Goal: Task Accomplishment & Management: Complete application form

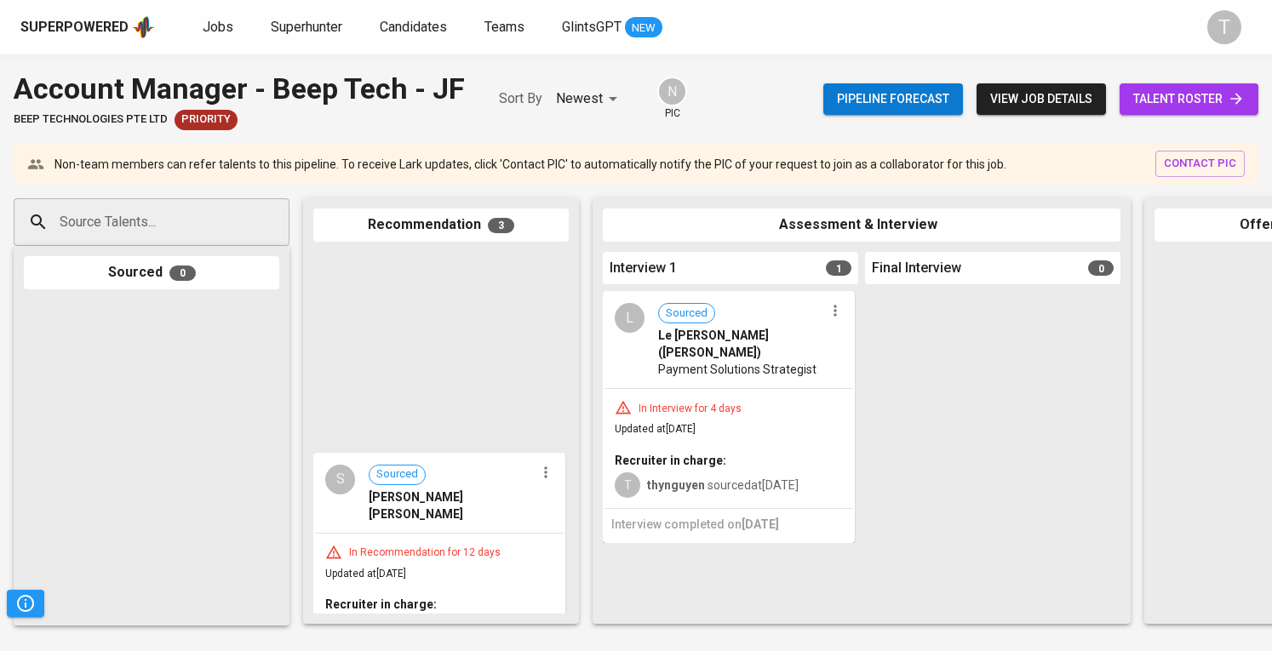
scroll to position [288, 0]
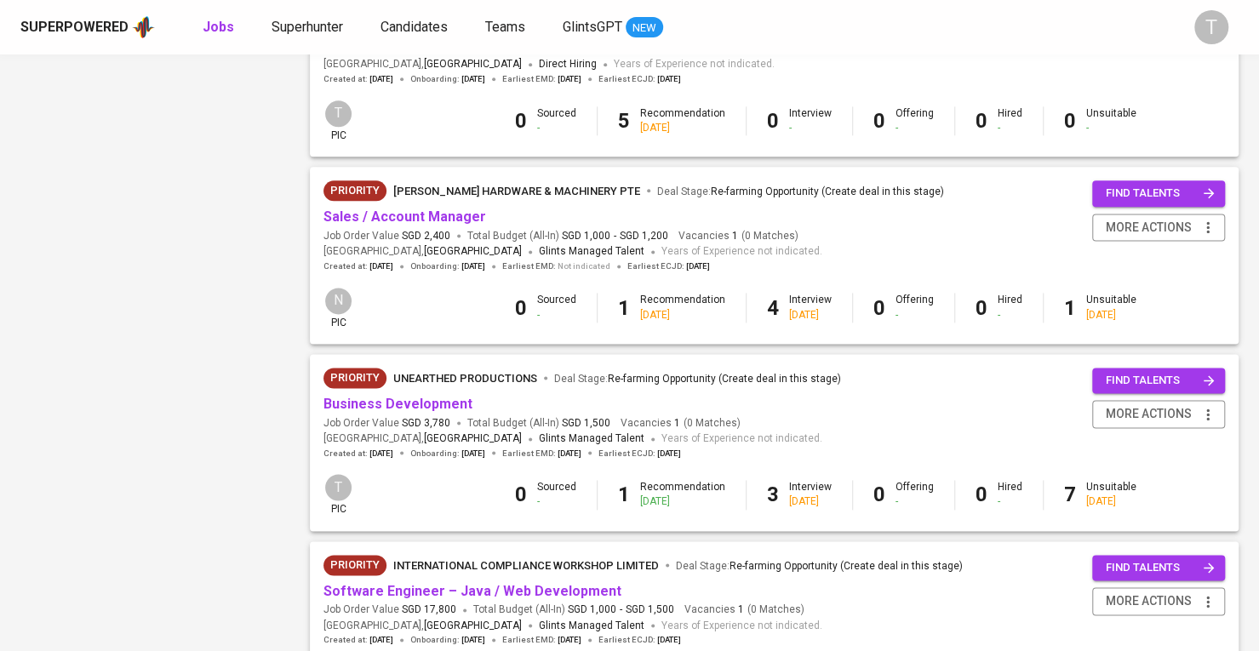
scroll to position [1208, 0]
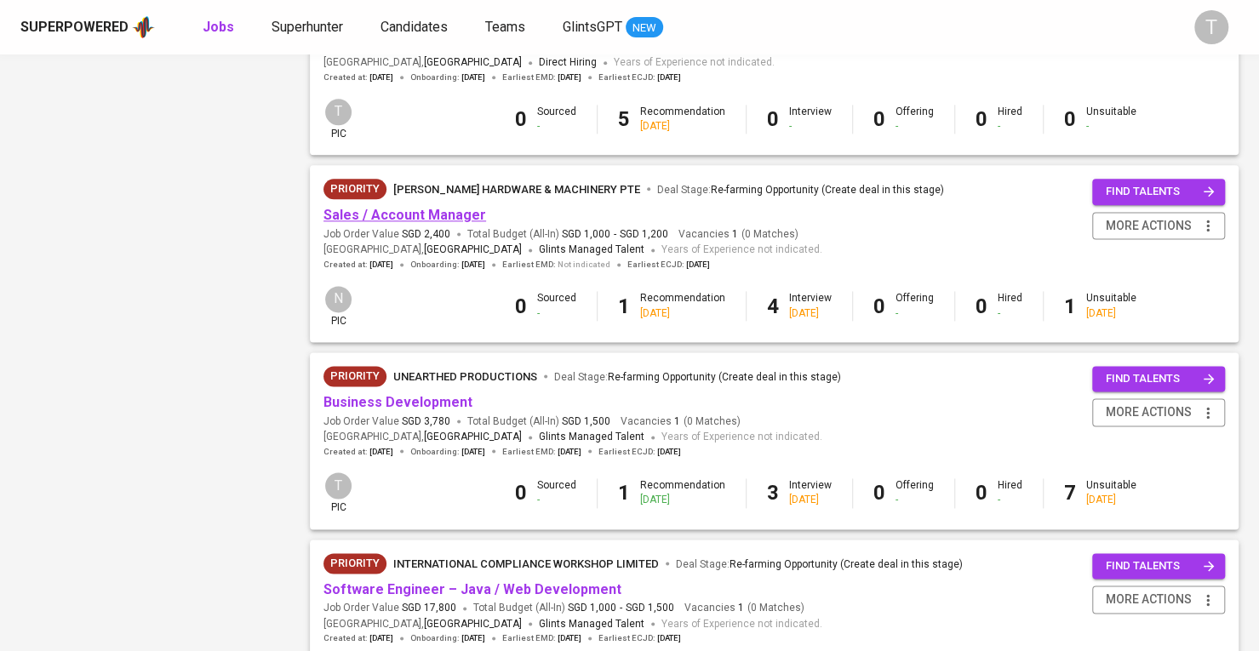
click at [457, 212] on link "Sales / Account Manager" at bounding box center [405, 215] width 163 height 16
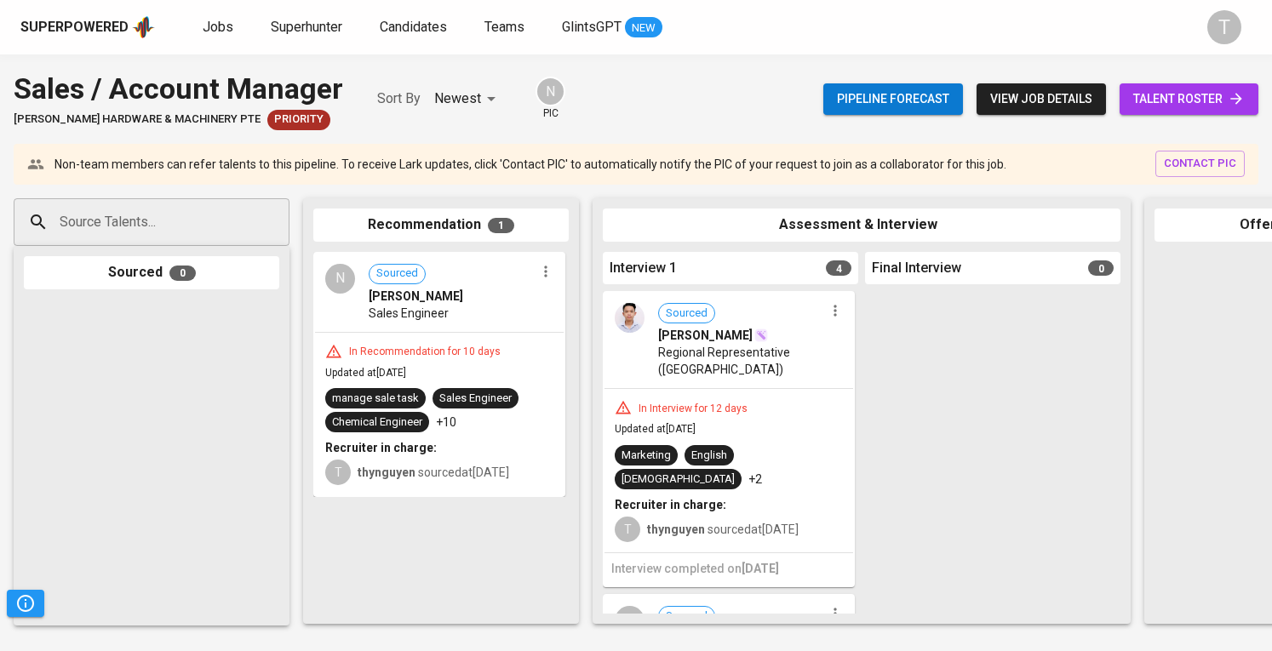
drag, startPoint x: 89, startPoint y: 37, endPoint x: 54, endPoint y: 420, distance: 383.9
click at [54, 420] on div at bounding box center [151, 458] width 255 height 317
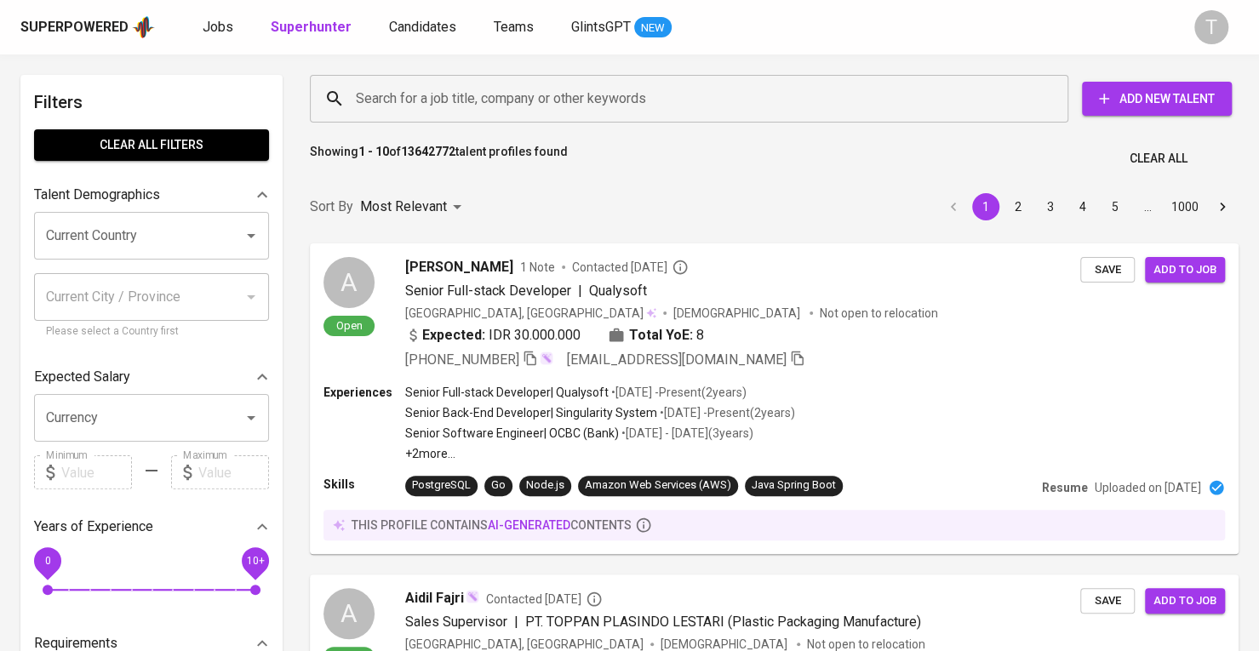
click at [129, 13] on div "Superpowered Jobs Superhunter Candidates Teams GlintsGPT NEW T" at bounding box center [629, 27] width 1259 height 54
click at [116, 7] on div "Superpowered Jobs Superhunter Candidates Teams GlintsGPT NEW T" at bounding box center [629, 27] width 1259 height 54
click at [409, 28] on span "Candidates" at bounding box center [422, 27] width 67 height 16
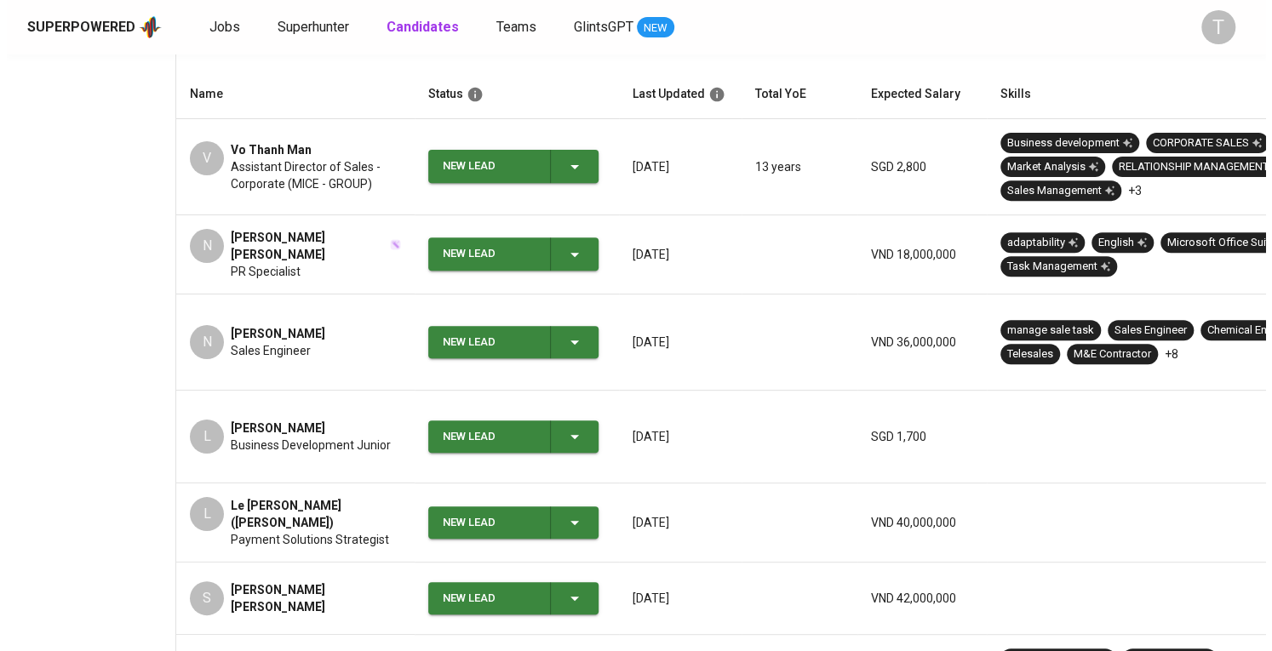
scroll to position [292, 0]
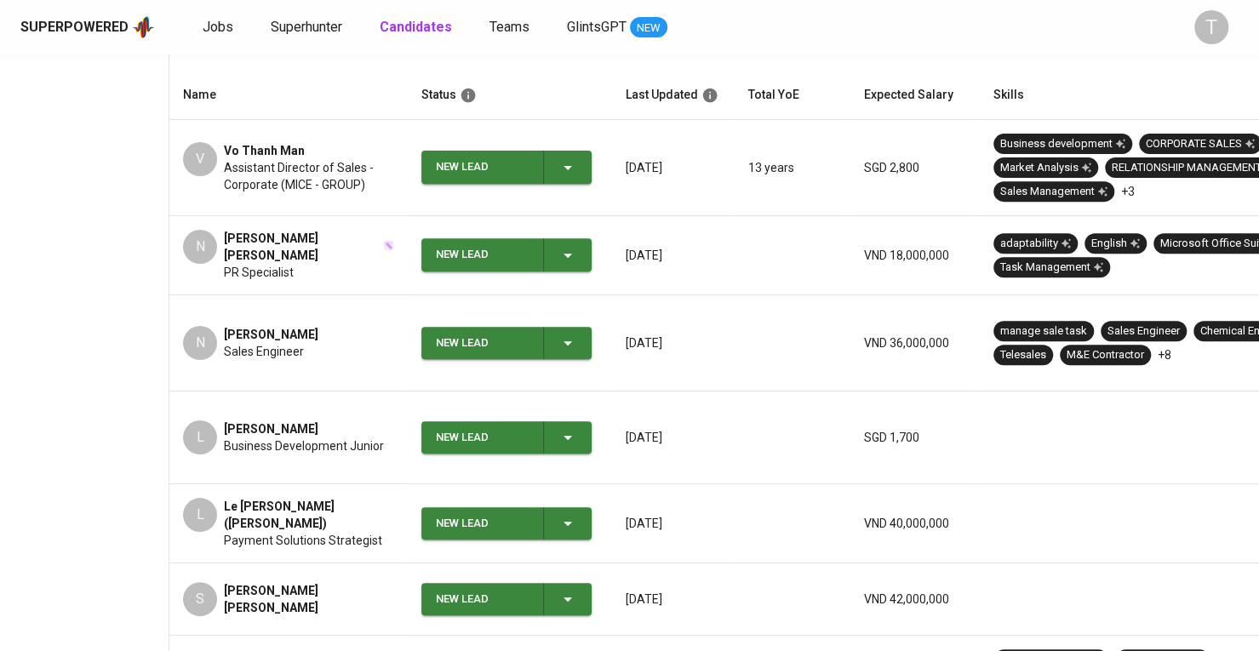
click at [404, 192] on td "V [PERSON_NAME] Man Assistant Director of Sales - Corporate (MICE - GROUP)" at bounding box center [288, 168] width 238 height 96
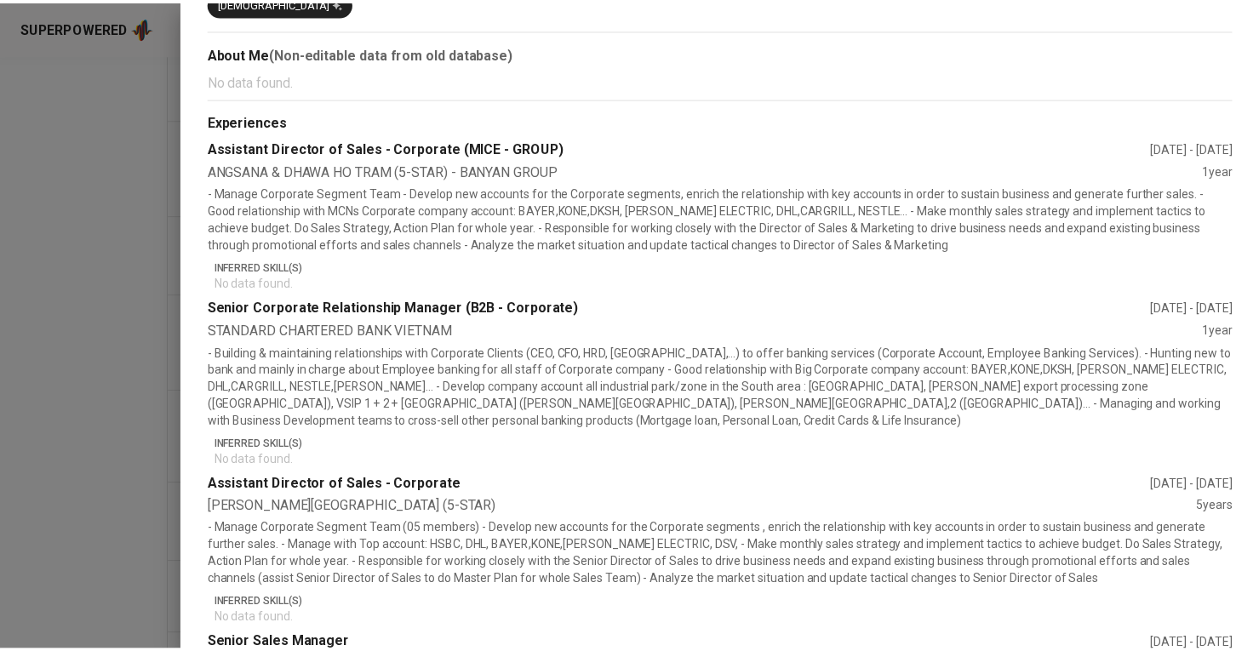
scroll to position [439, 0]
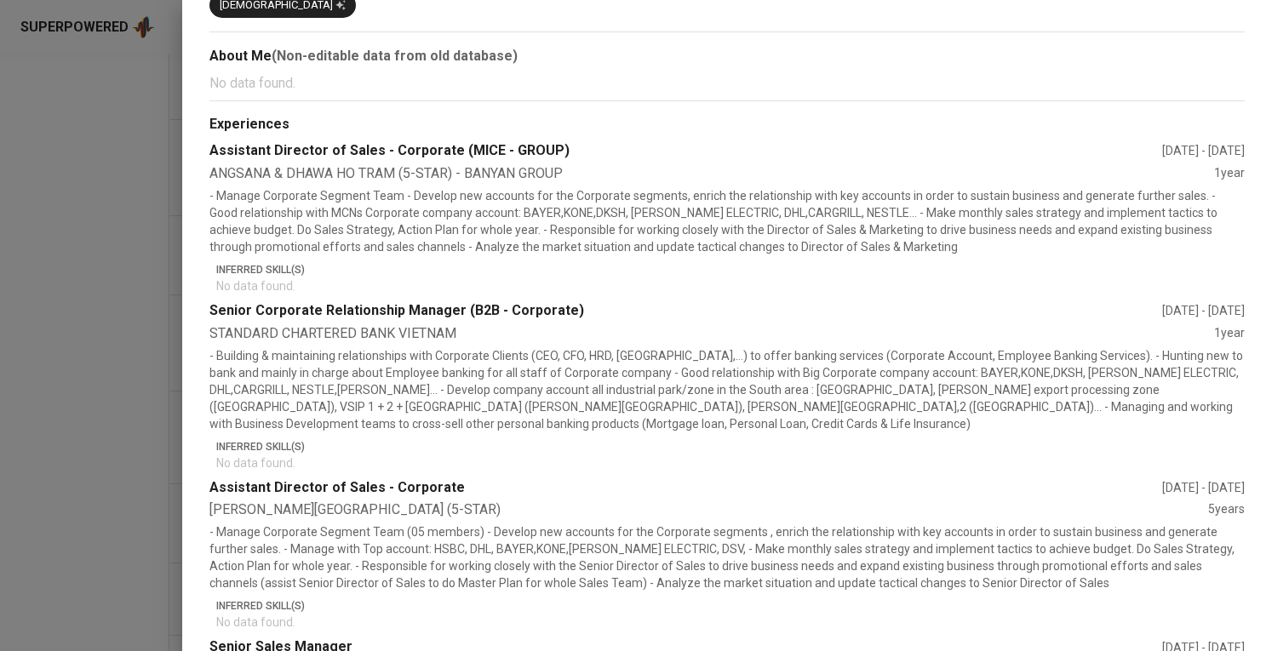
click at [126, 318] on div at bounding box center [636, 325] width 1272 height 651
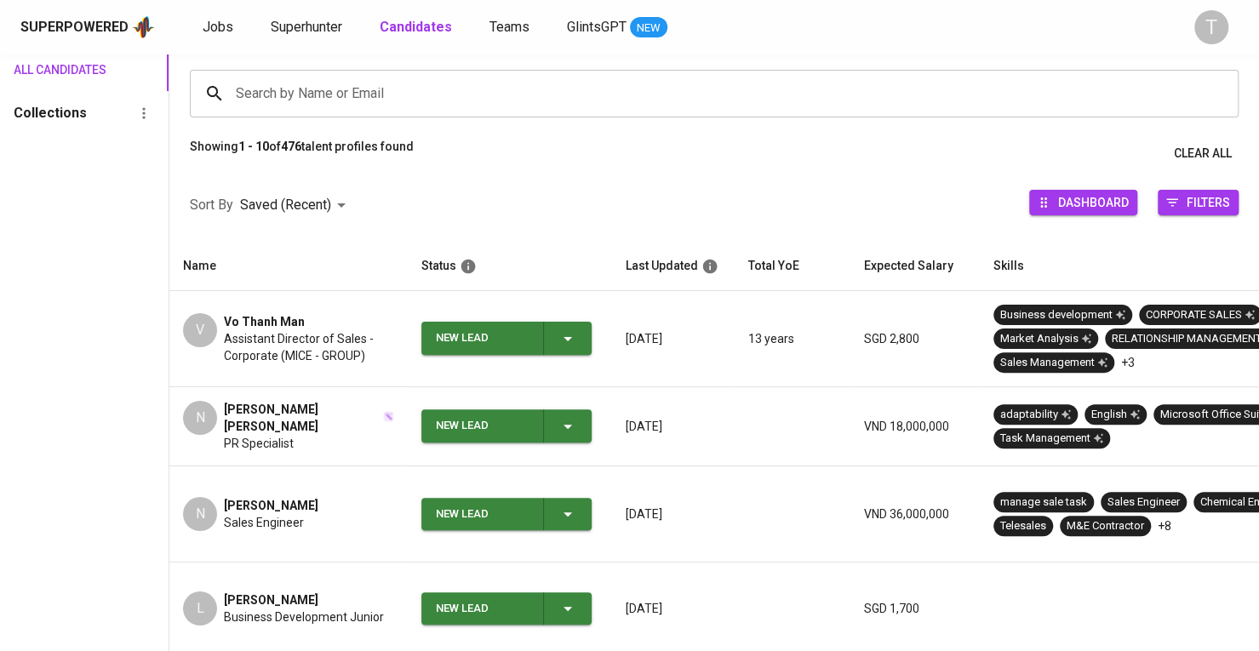
scroll to position [0, 0]
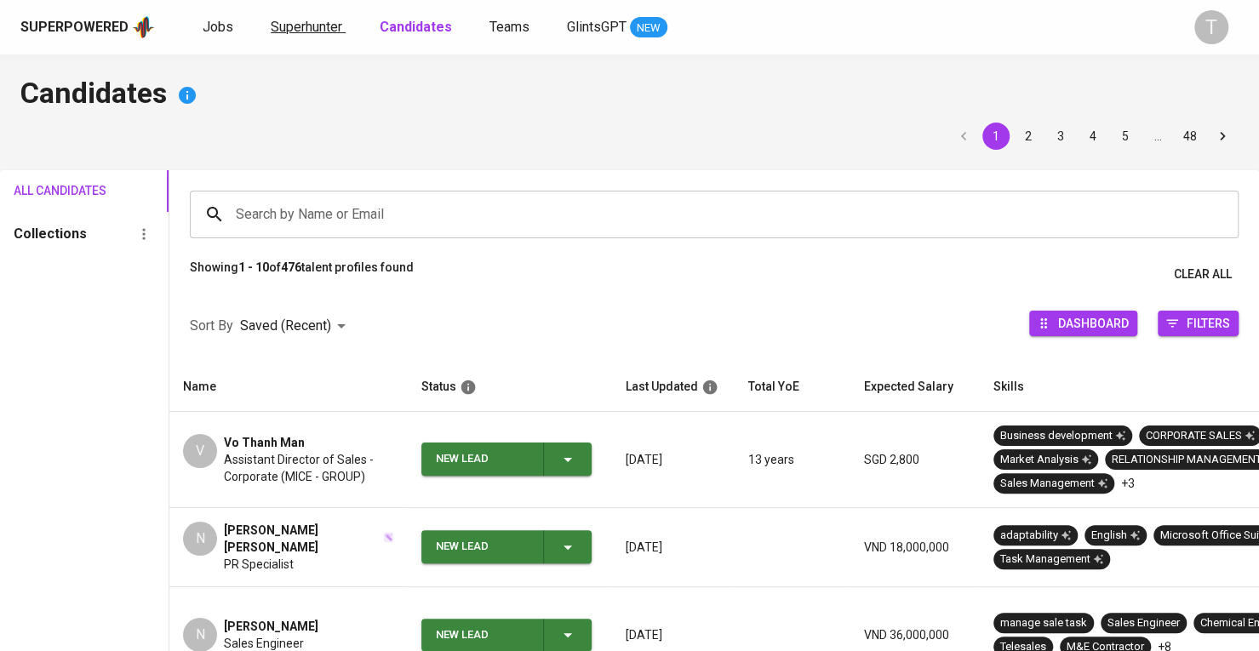
click at [286, 26] on span "Superhunter" at bounding box center [307, 27] width 72 height 16
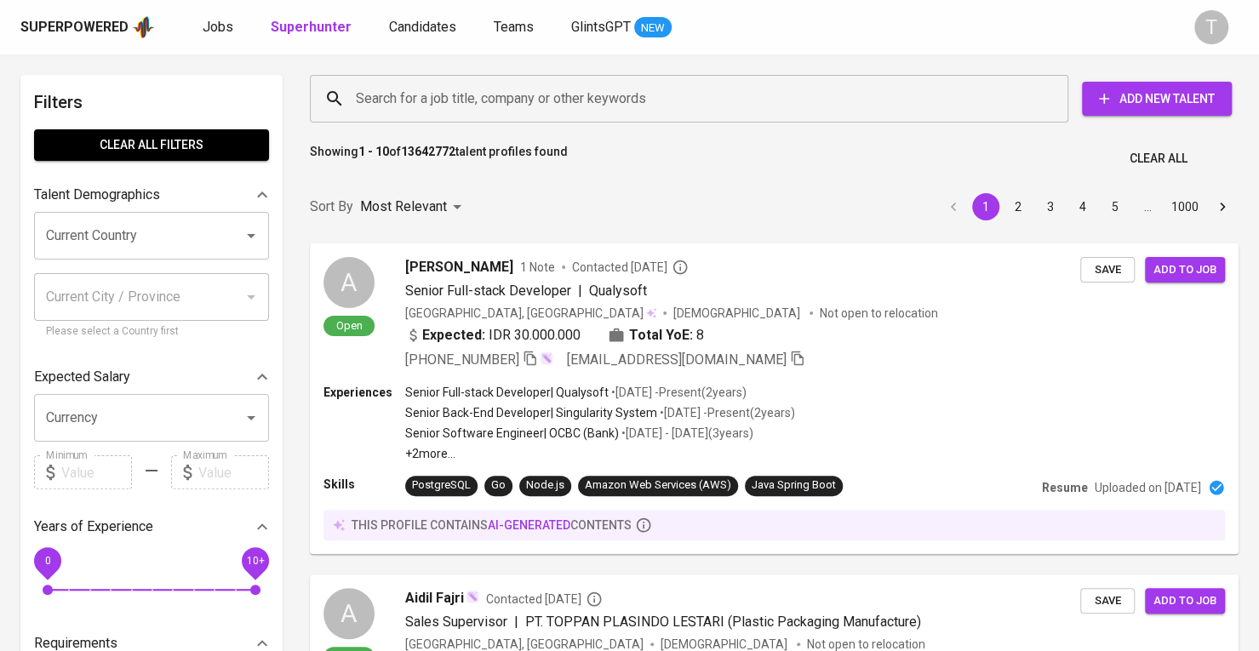
click at [498, 77] on div "Search for a job title, company or other keywords" at bounding box center [689, 99] width 759 height 48
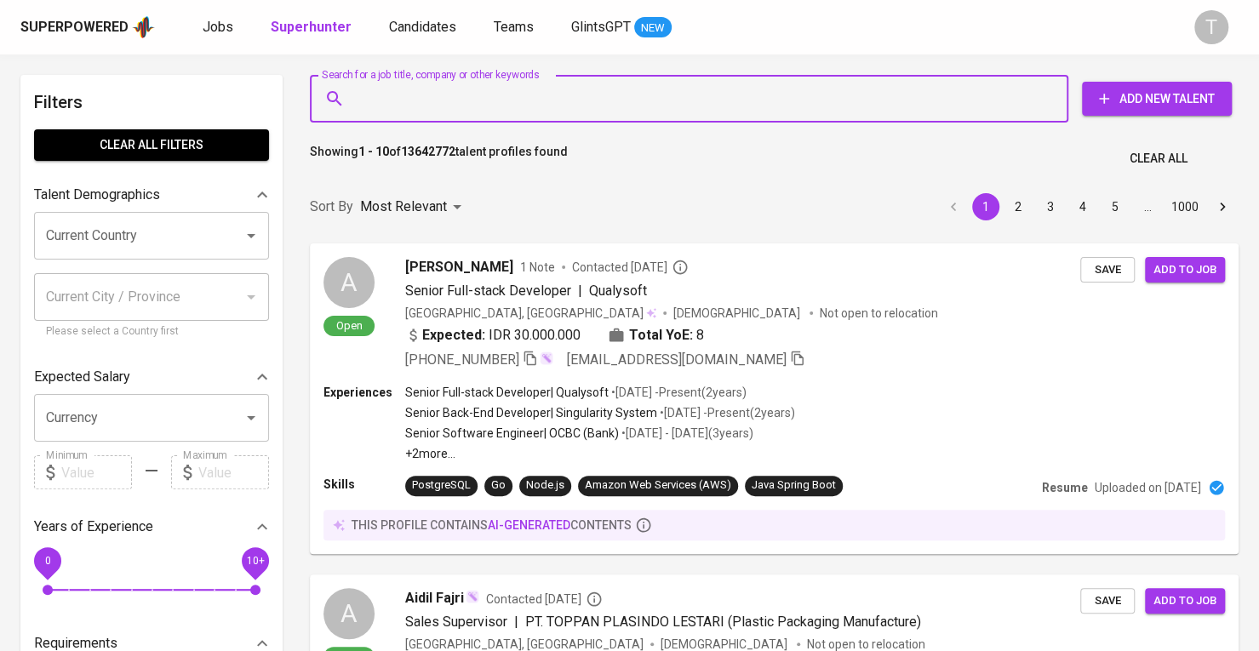
paste input "[EMAIL_ADDRESS][DOMAIN_NAME]"
type input "[EMAIL_ADDRESS][DOMAIN_NAME]"
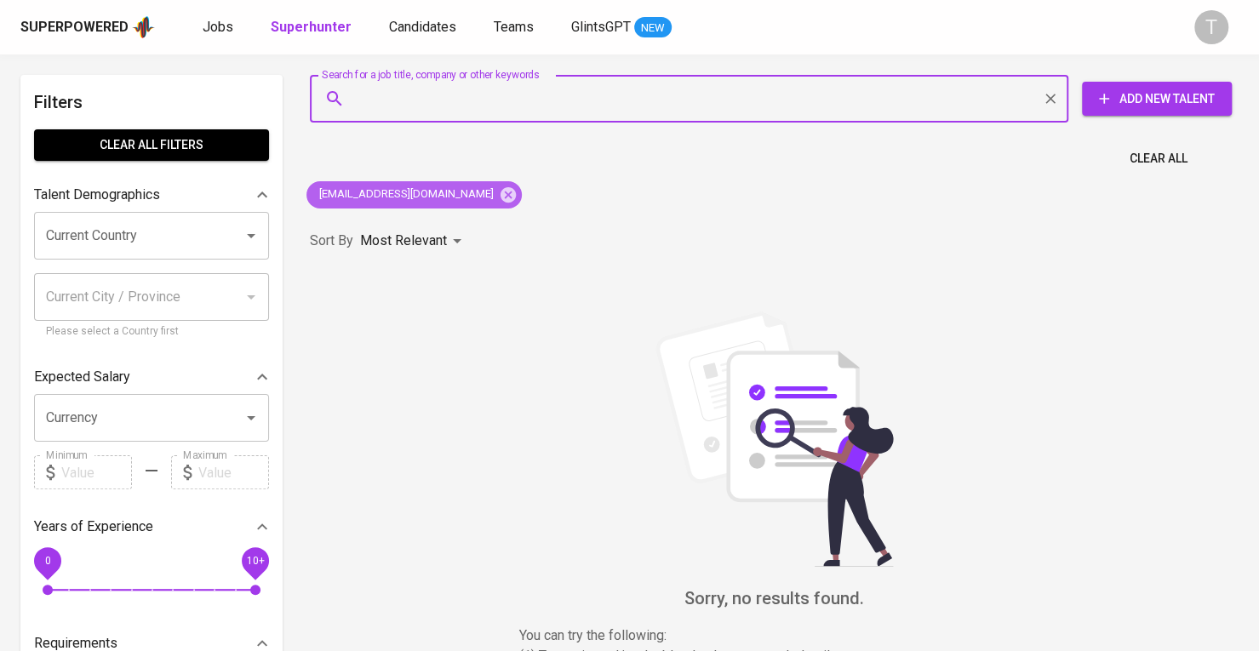
click at [441, 203] on div "[EMAIL_ADDRESS][DOMAIN_NAME]" at bounding box center [414, 194] width 215 height 27
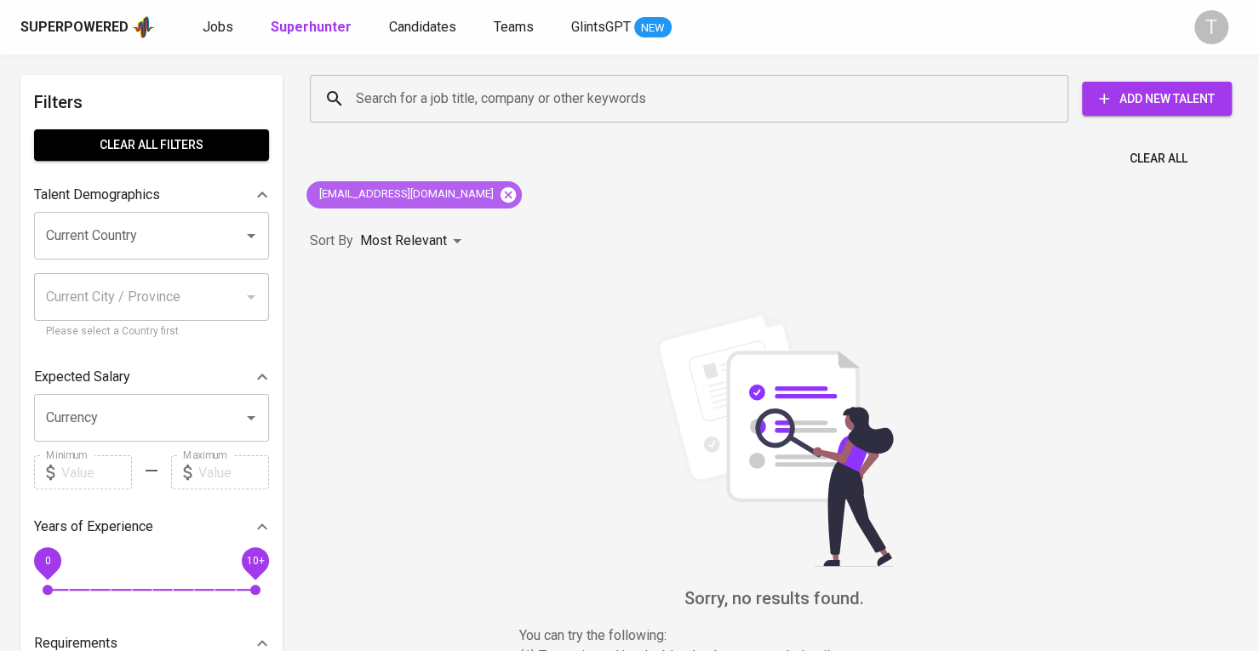
click at [501, 198] on icon at bounding box center [508, 193] width 15 height 15
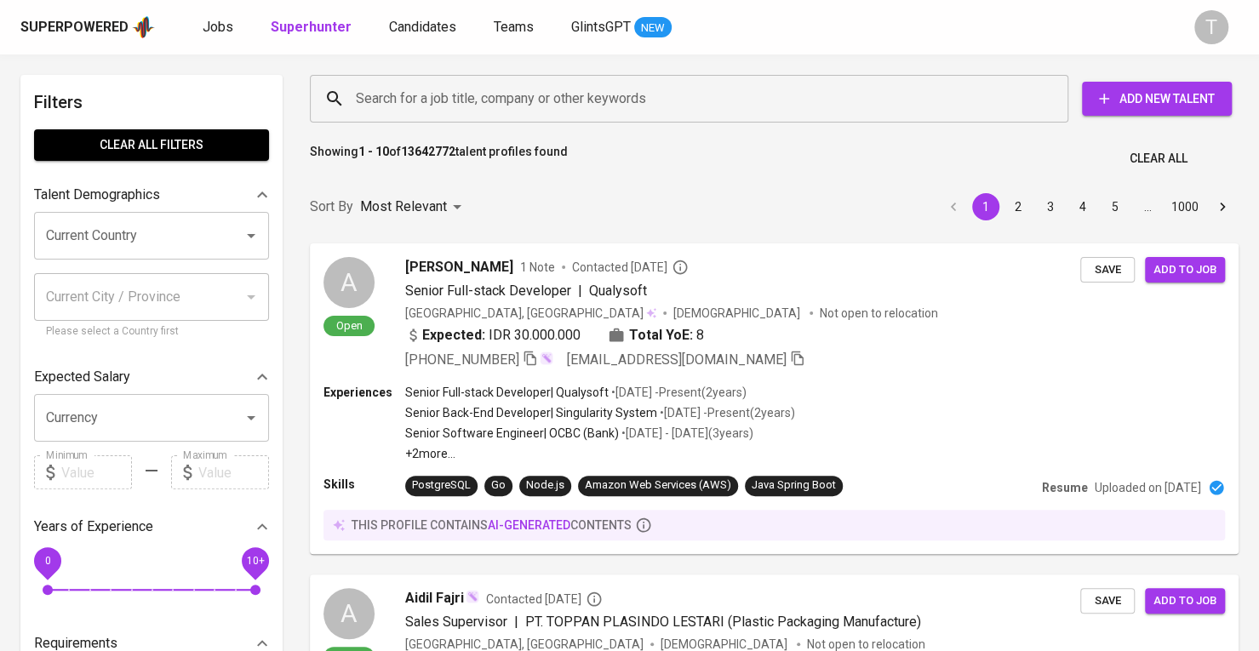
click at [826, 67] on div "Search for a job title, company or other keywords Search for a job title, compa…" at bounding box center [770, 98] width 949 height 75
click at [1188, 102] on span "Add New Talent" at bounding box center [1157, 99] width 123 height 21
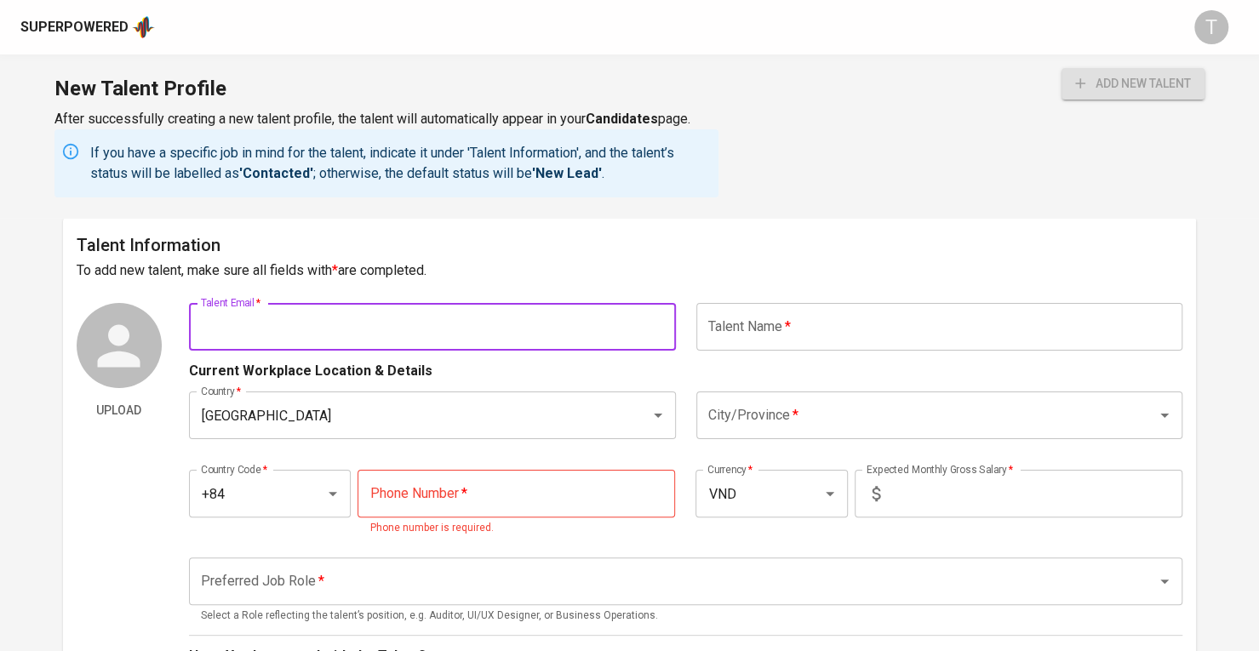
click at [393, 305] on input "text" at bounding box center [432, 327] width 487 height 48
paste input "[EMAIL_ADDRESS][DOMAIN_NAME]"
type input "[EMAIL_ADDRESS][DOMAIN_NAME]"
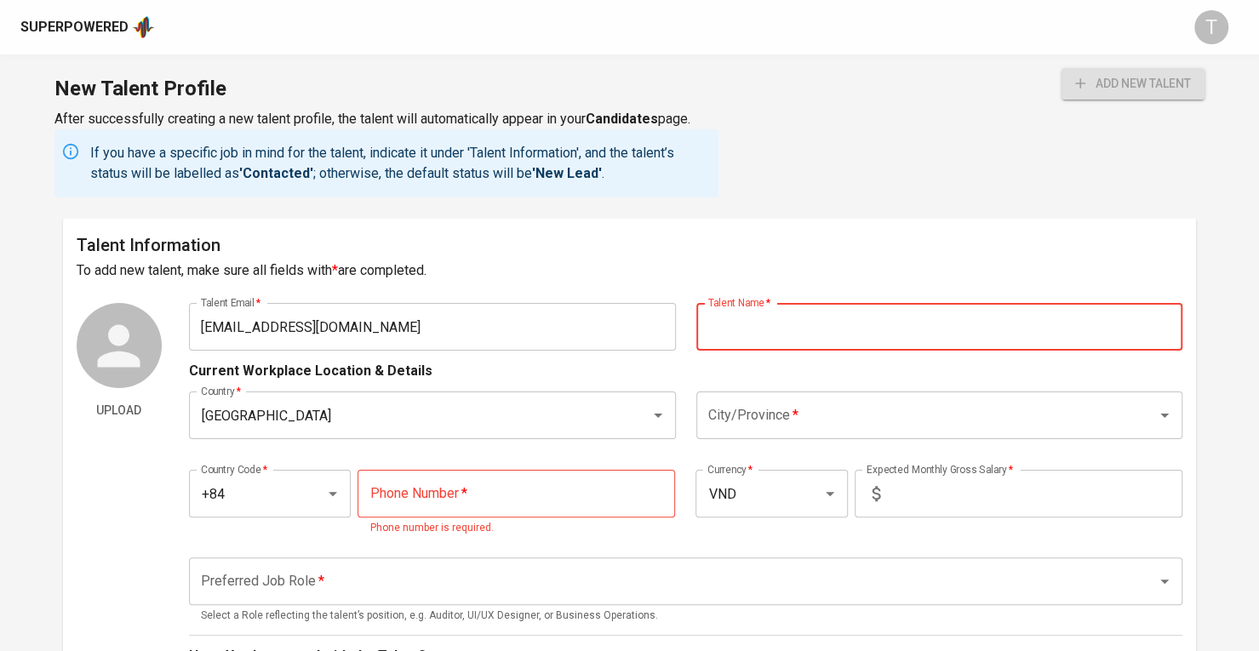
paste input "[PERSON_NAME] ([GEOGRAPHIC_DATA])"
type input "[PERSON_NAME] ([GEOGRAPHIC_DATA])"
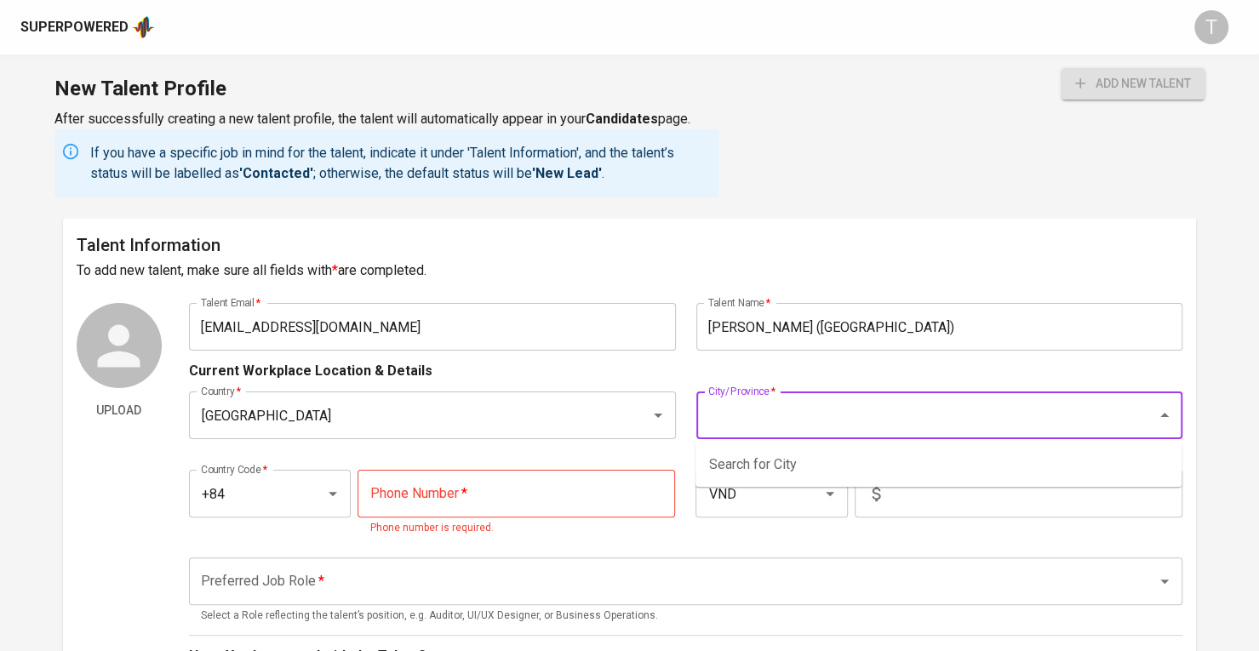
click at [901, 406] on input "City/Province   *" at bounding box center [916, 415] width 424 height 32
click at [883, 461] on li "[GEOGRAPHIC_DATA]" at bounding box center [939, 465] width 486 height 31
paste input "766 628 897"
type input "[GEOGRAPHIC_DATA]"
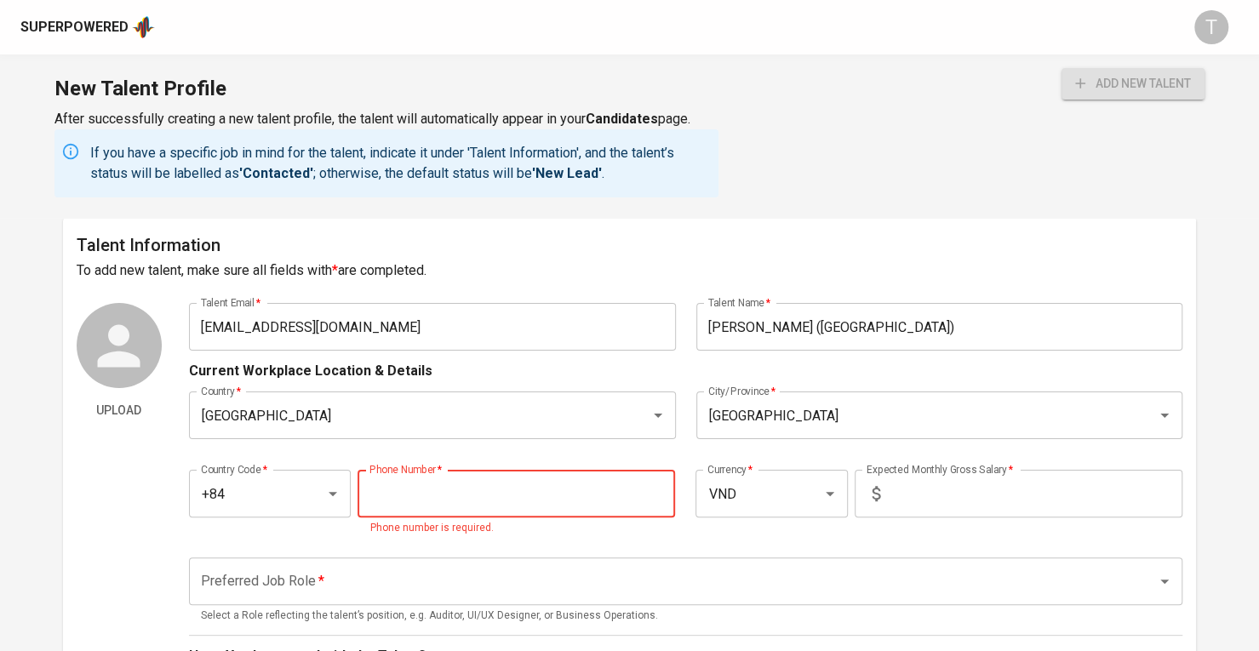
click at [490, 488] on input "tel" at bounding box center [517, 494] width 318 height 48
paste input "[PHONE_NUMBER]"
type input "[PHONE_NUMBER]"
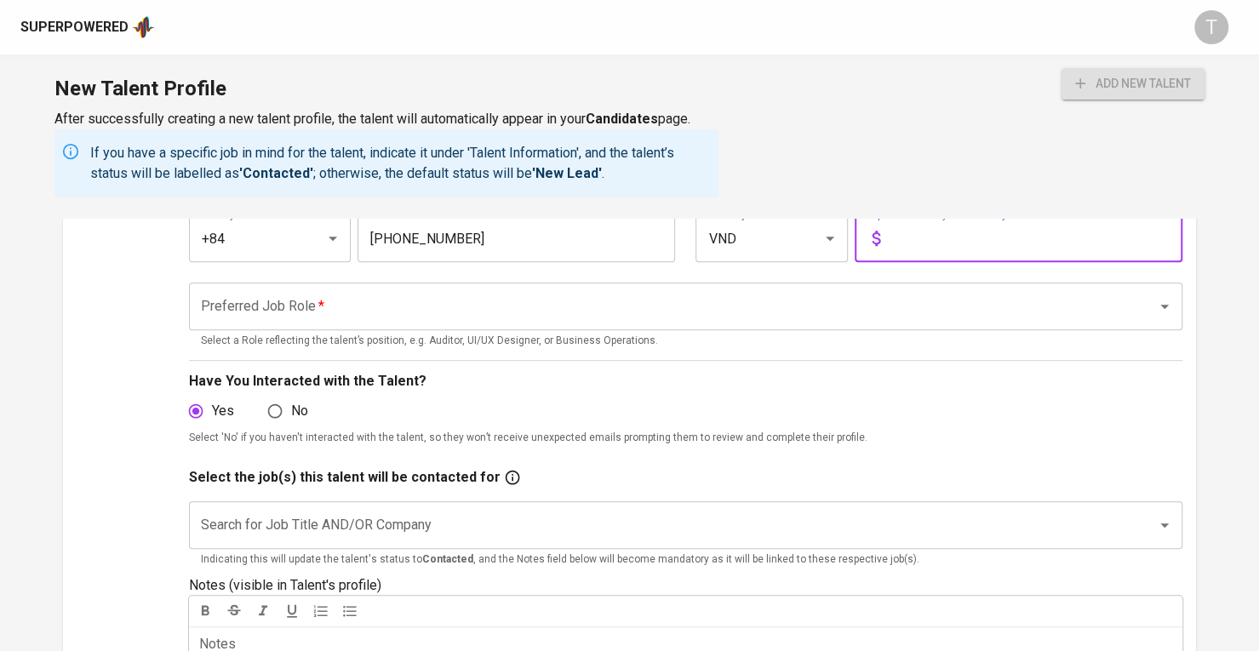
scroll to position [170, 0]
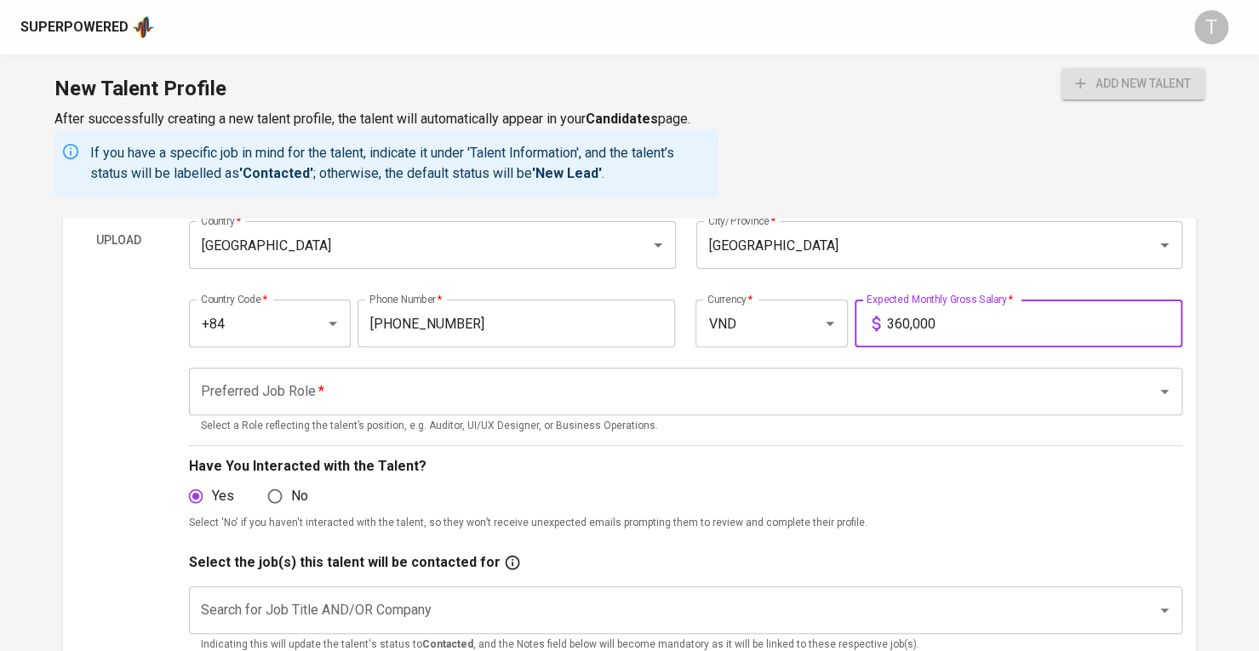
click at [919, 327] on input "360,000" at bounding box center [1034, 324] width 295 height 48
click at [901, 335] on input "3,600,000,000" at bounding box center [1034, 324] width 295 height 48
type input "33,600"
click at [906, 326] on input "33,600" at bounding box center [1034, 324] width 295 height 48
click at [842, 398] on input "Preferred Job Role   *" at bounding box center [662, 391] width 931 height 32
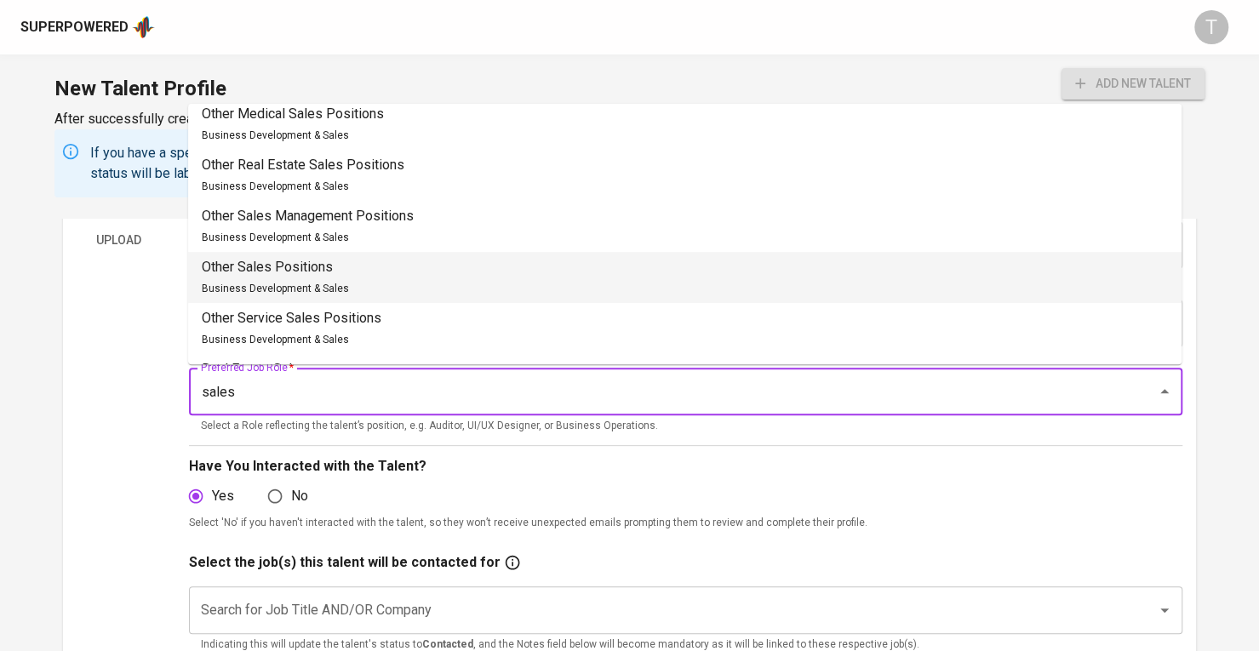
scroll to position [0, 0]
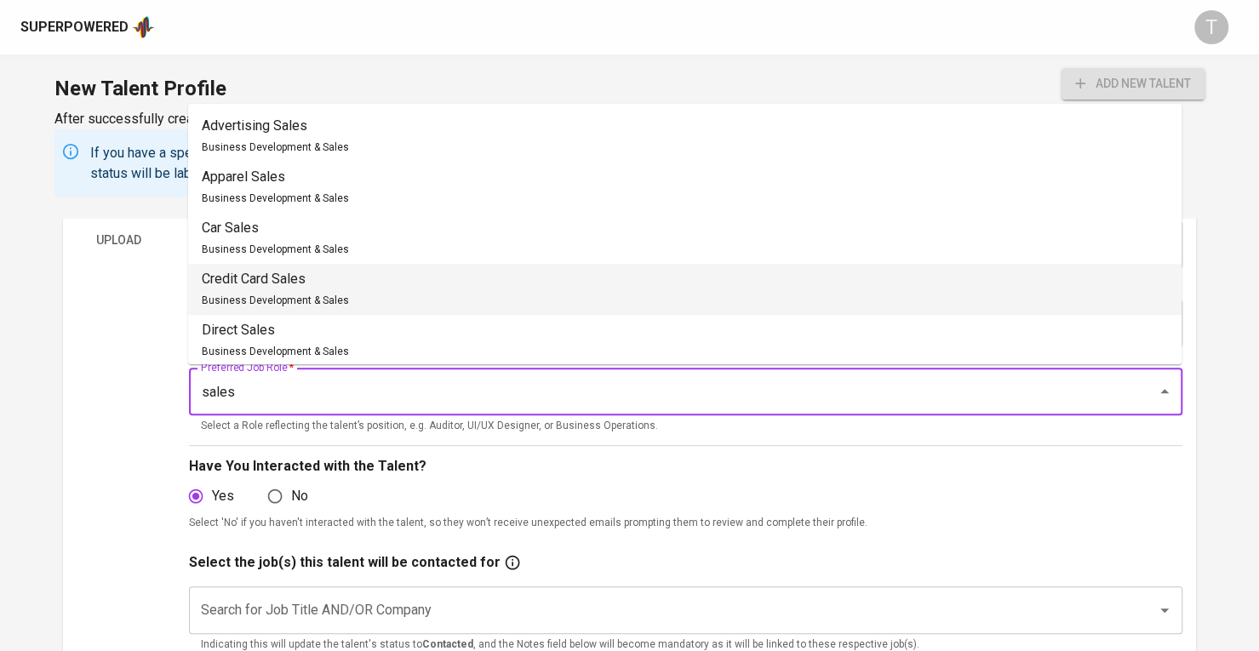
click at [524, 274] on li "Credit Card Sales Business Development & Sales" at bounding box center [685, 289] width 994 height 51
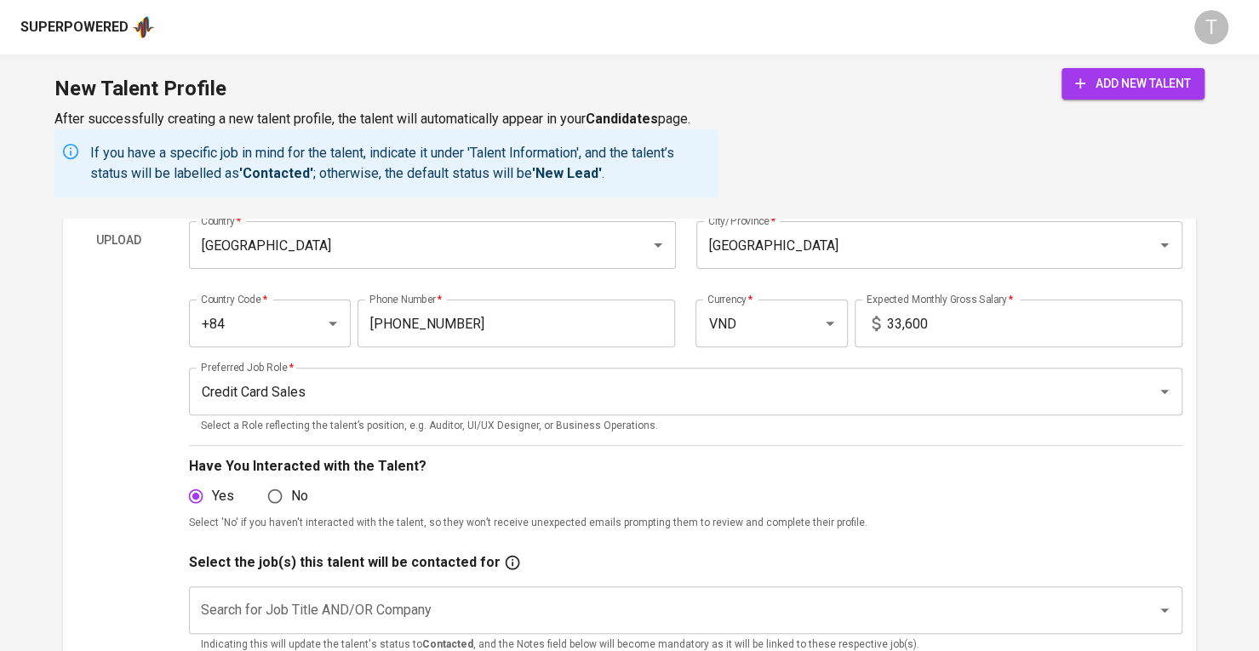
click at [165, 428] on div "Upload Talent Email   * [EMAIL_ADDRESS][DOMAIN_NAME] Talent Email * Talent Name…" at bounding box center [630, 490] width 1106 height 714
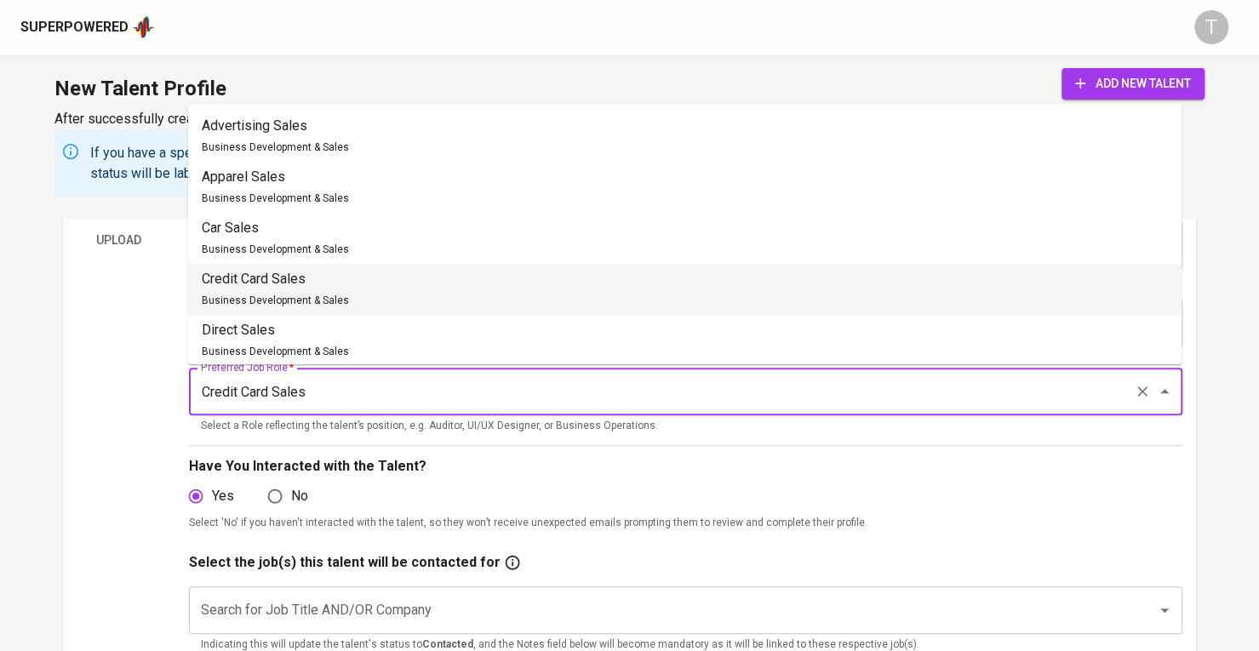
drag, startPoint x: 347, startPoint y: 377, endPoint x: 181, endPoint y: 375, distance: 165.2
click at [181, 375] on div "Upload Talent Email   * [EMAIL_ADDRESS][DOMAIN_NAME] Talent Email * Talent Name…" at bounding box center [630, 490] width 1106 height 714
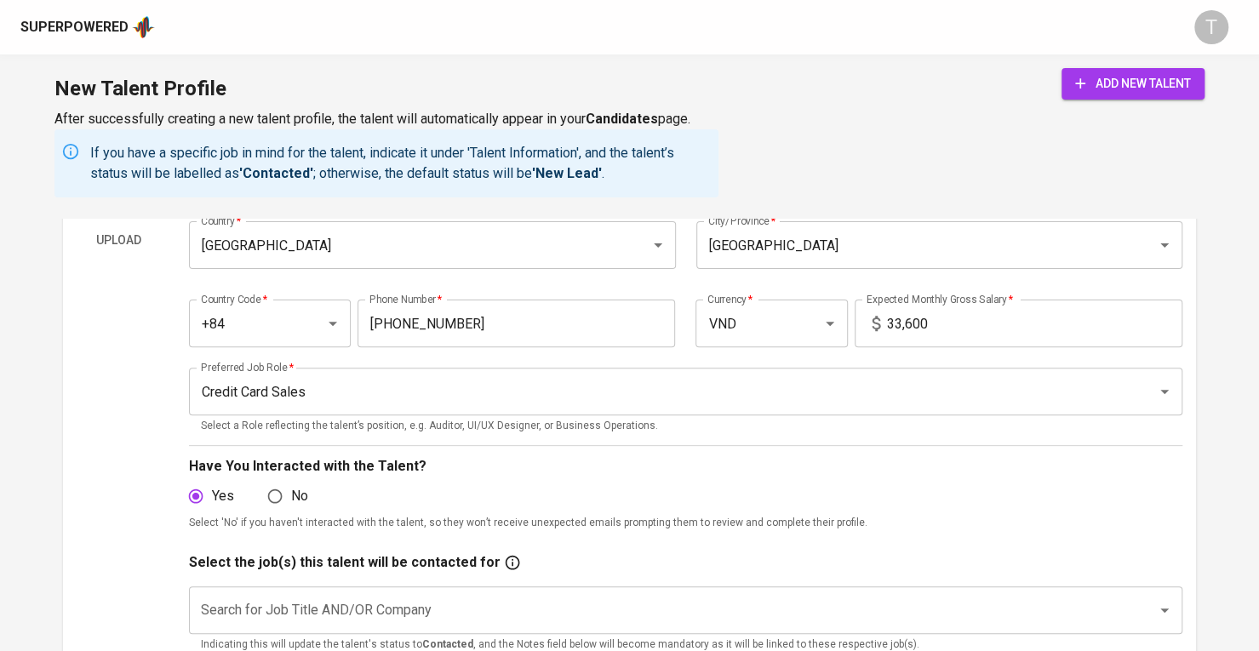
click at [320, 389] on input "Credit Card Sales" at bounding box center [662, 391] width 931 height 32
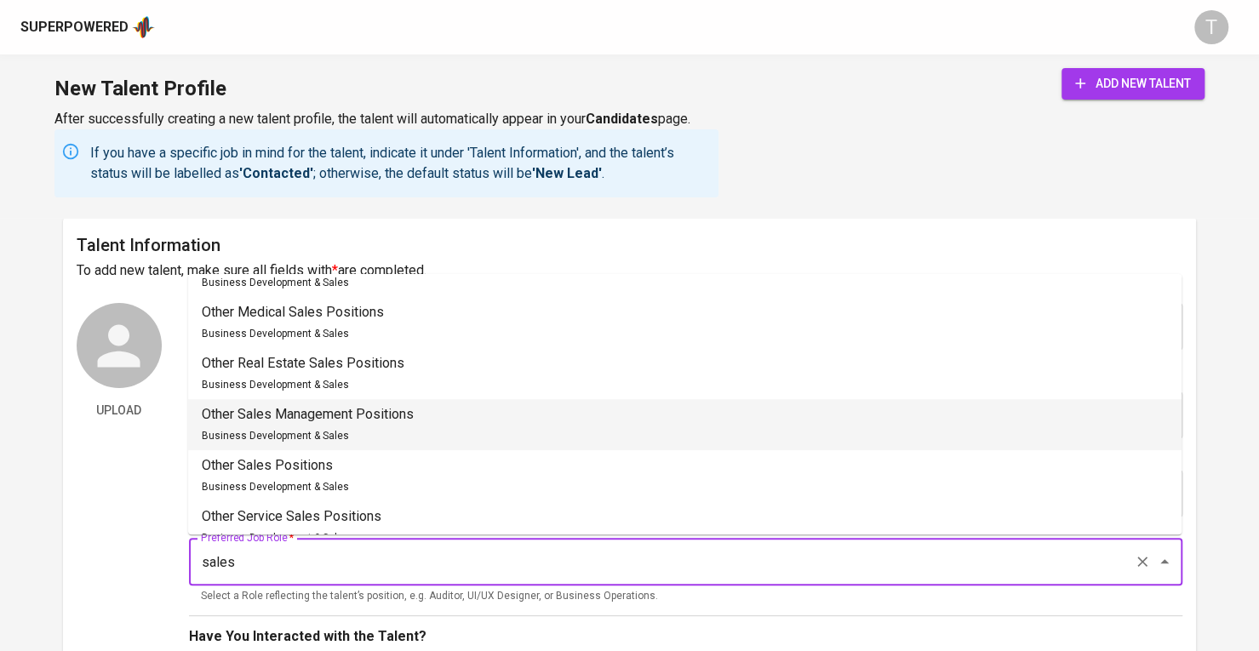
scroll to position [719, 0]
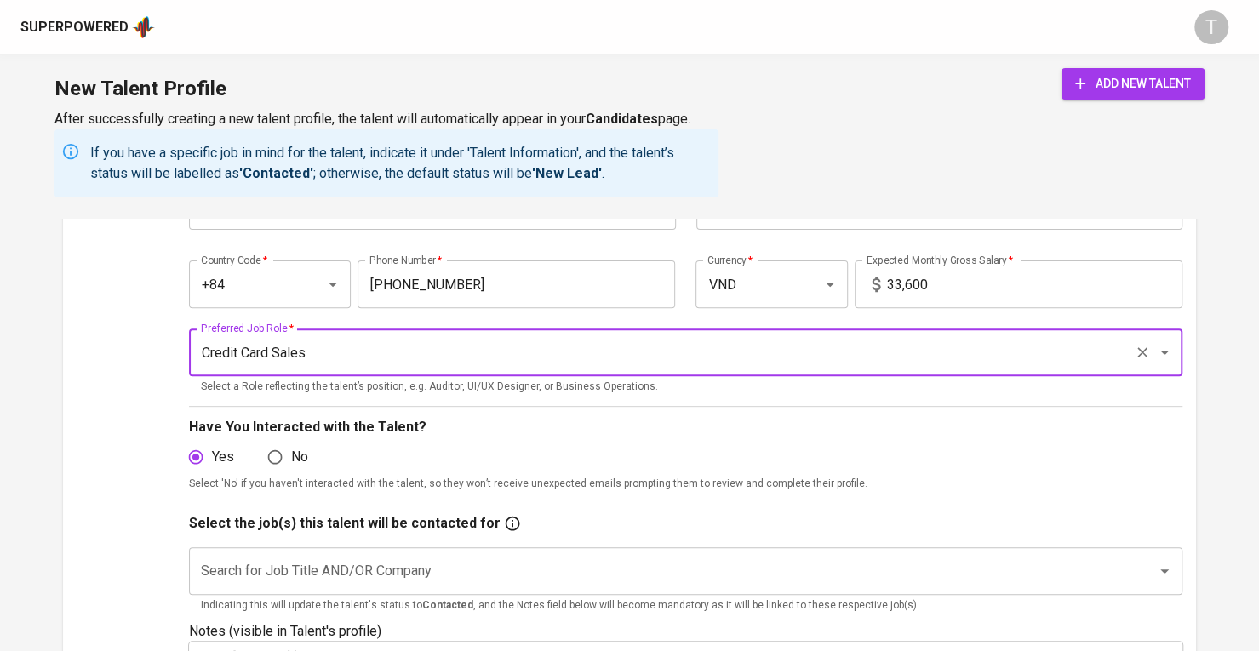
scroll to position [209, 0]
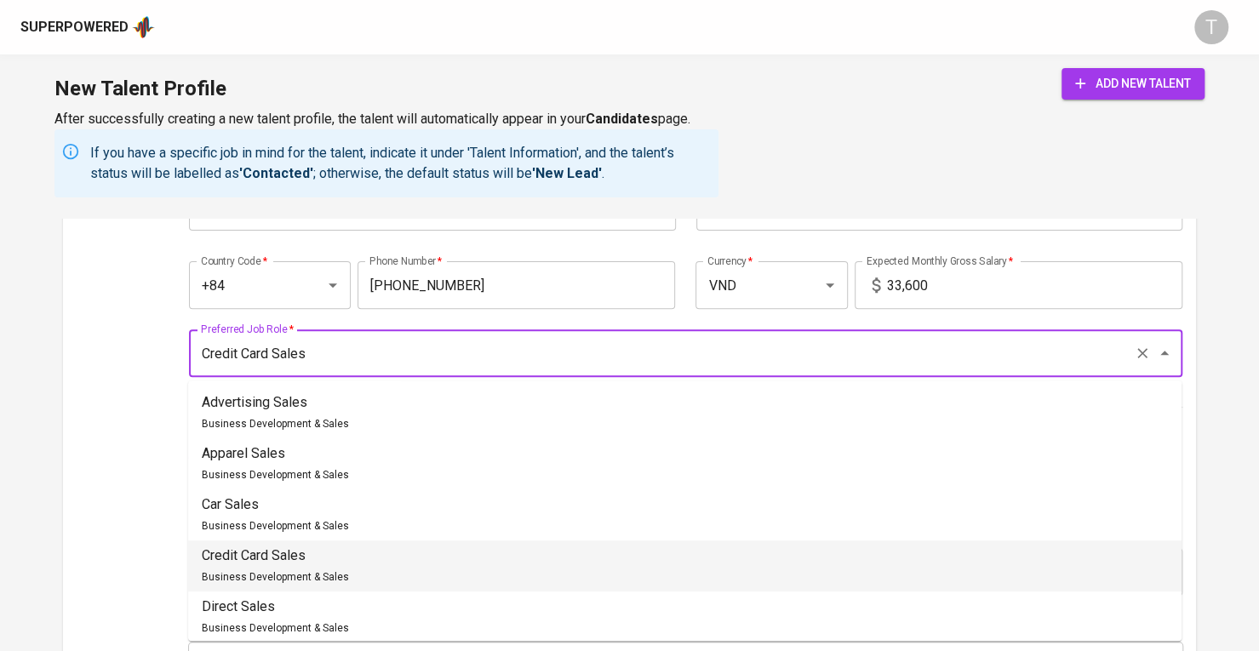
drag, startPoint x: 332, startPoint y: 352, endPoint x: 160, endPoint y: 360, distance: 172.2
click at [163, 359] on div "Upload Talent Email   * [EMAIL_ADDRESS][DOMAIN_NAME] Talent Email * Talent Name…" at bounding box center [630, 452] width 1106 height 714
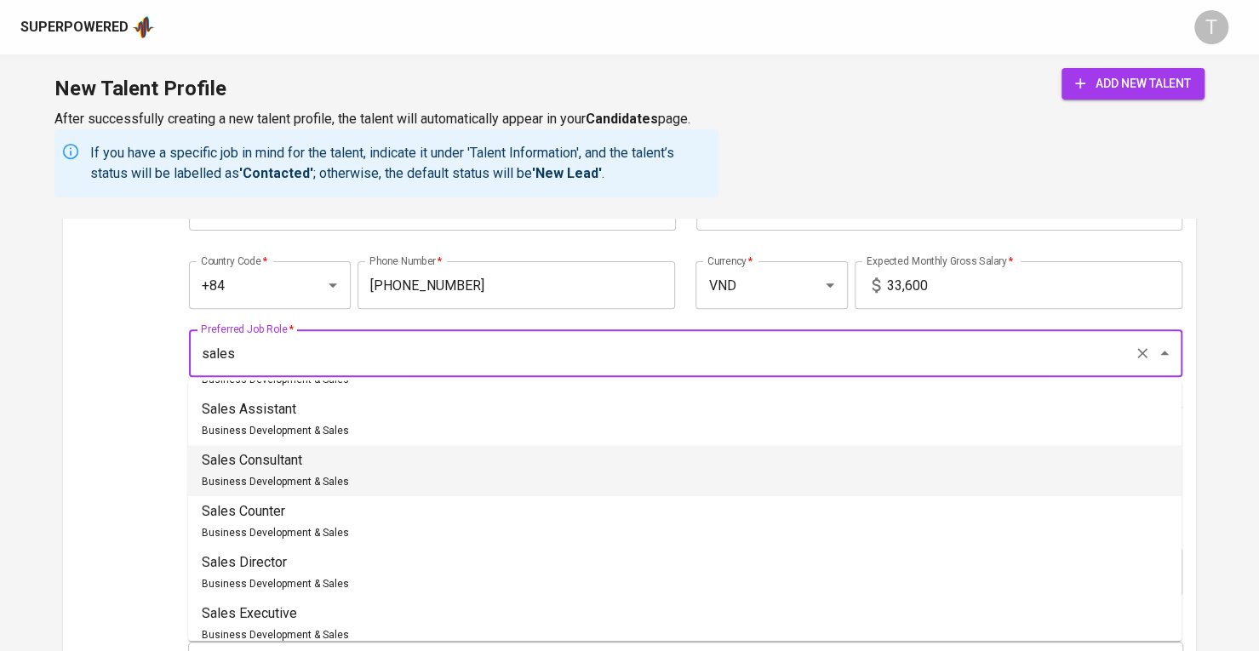
scroll to position [1013, 0]
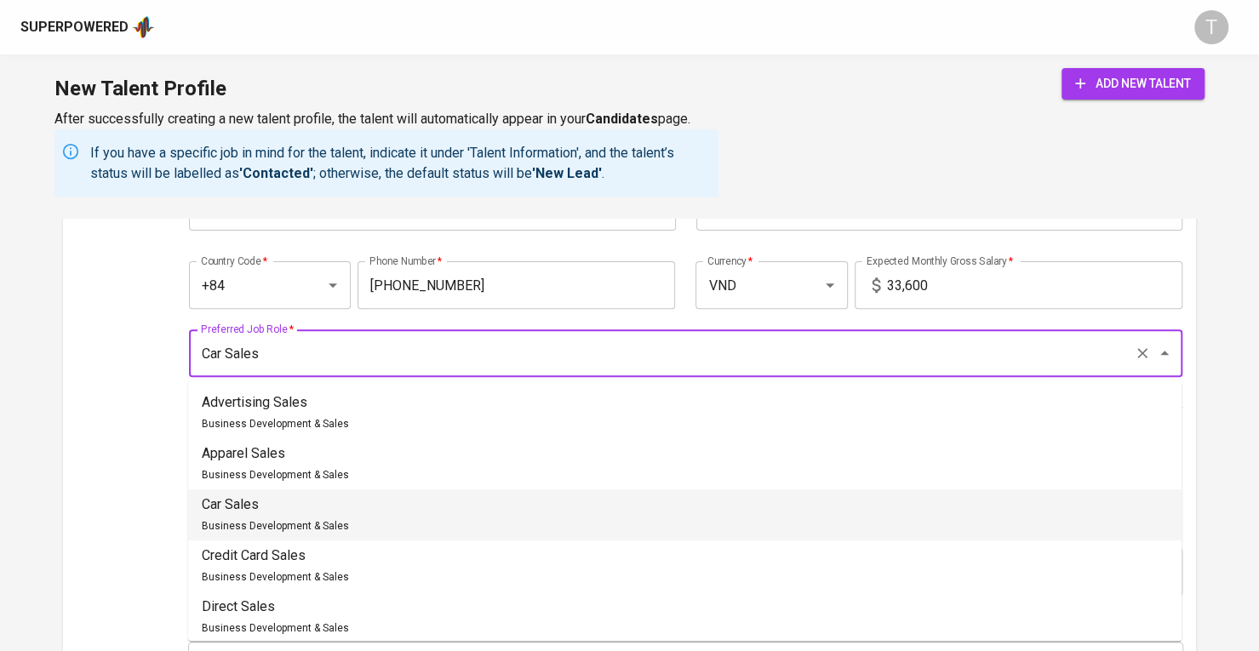
click at [228, 355] on input "Car Sales" at bounding box center [662, 353] width 931 height 32
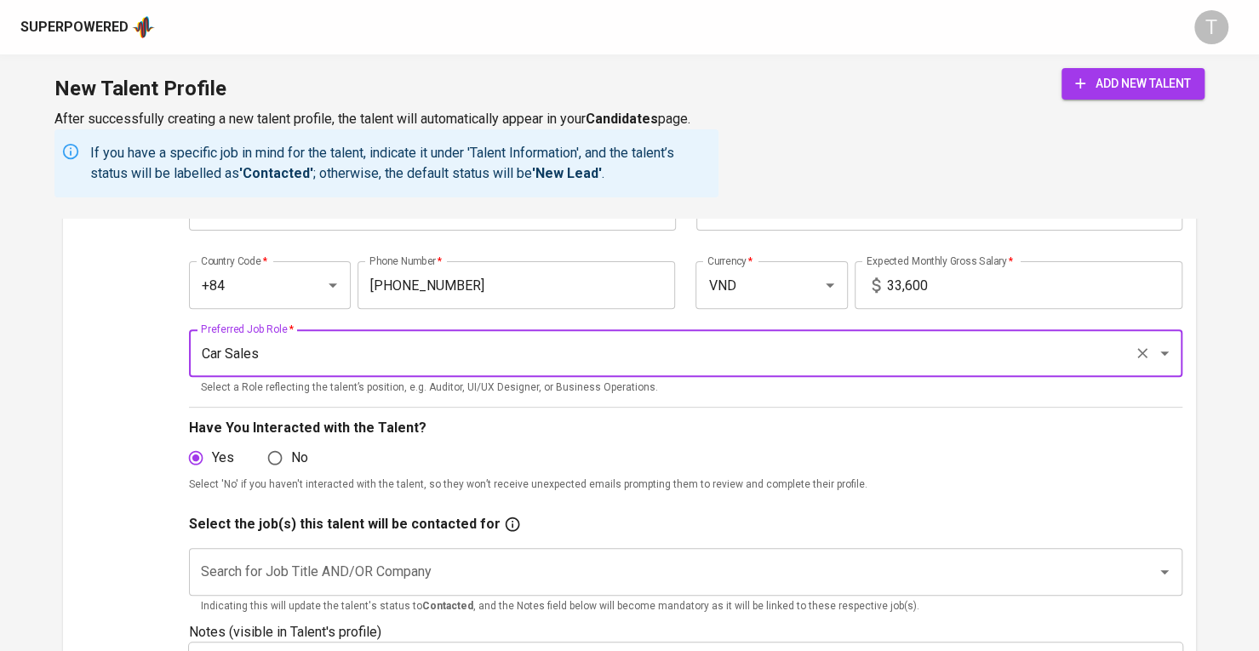
click at [223, 355] on input "Car Sales" at bounding box center [662, 353] width 931 height 32
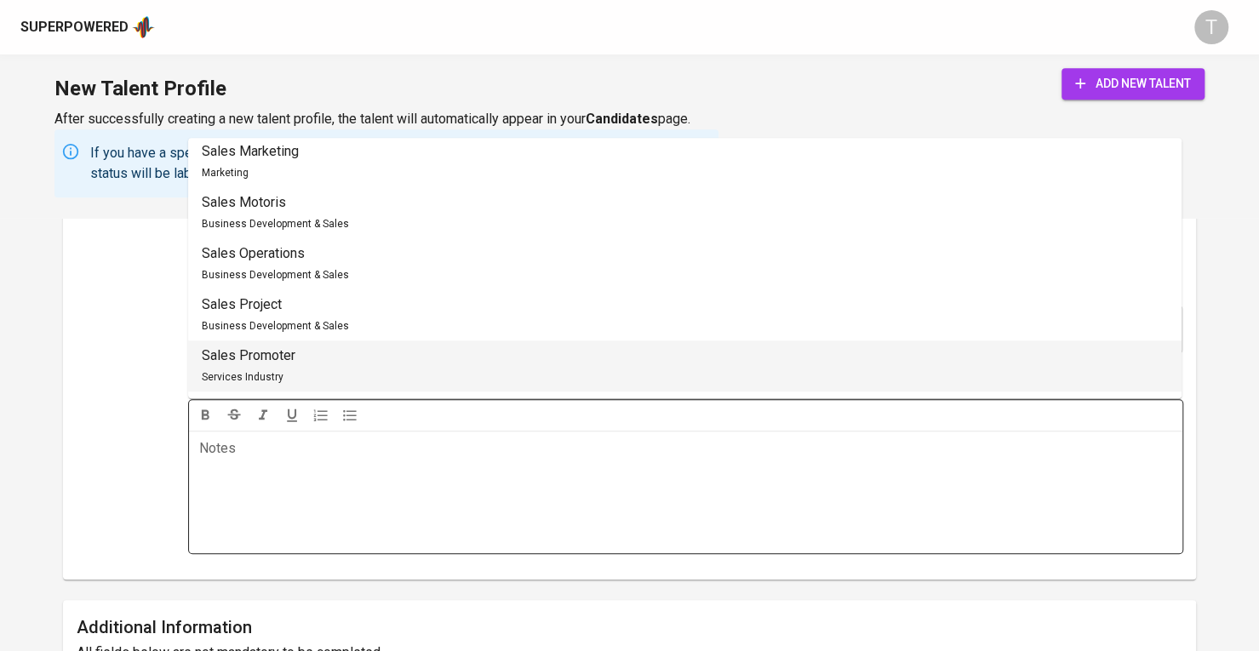
scroll to position [464, 0]
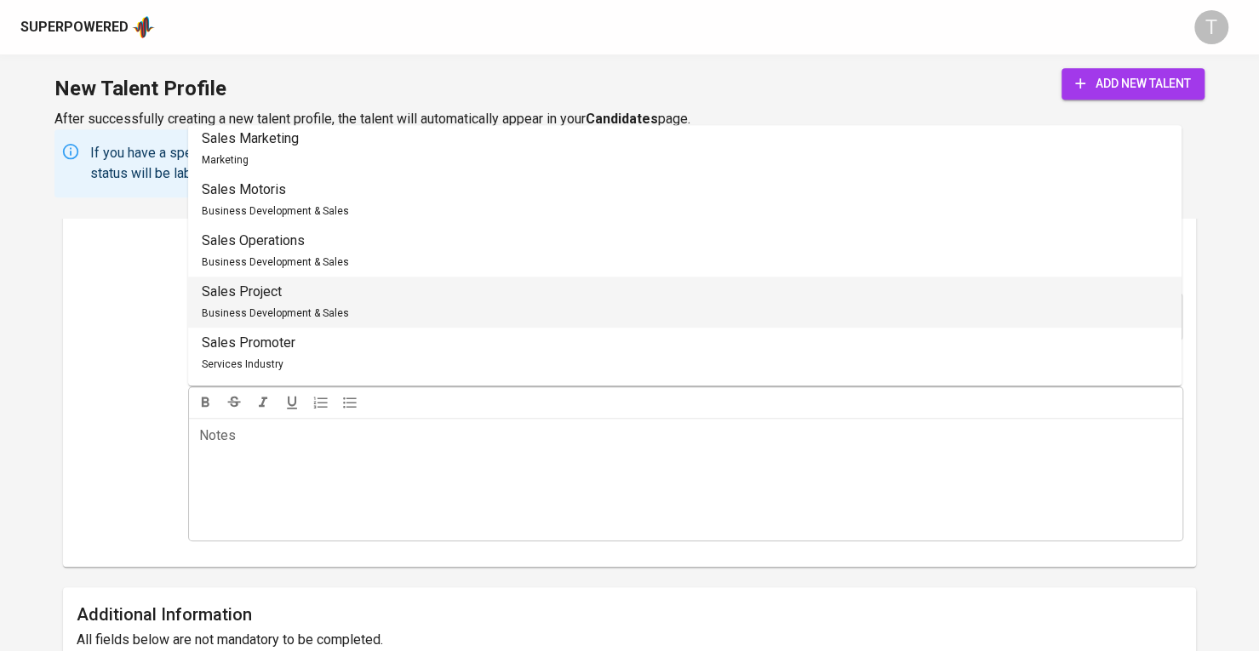
click at [378, 303] on li "Sales Project Business Development & Sales" at bounding box center [685, 302] width 994 height 51
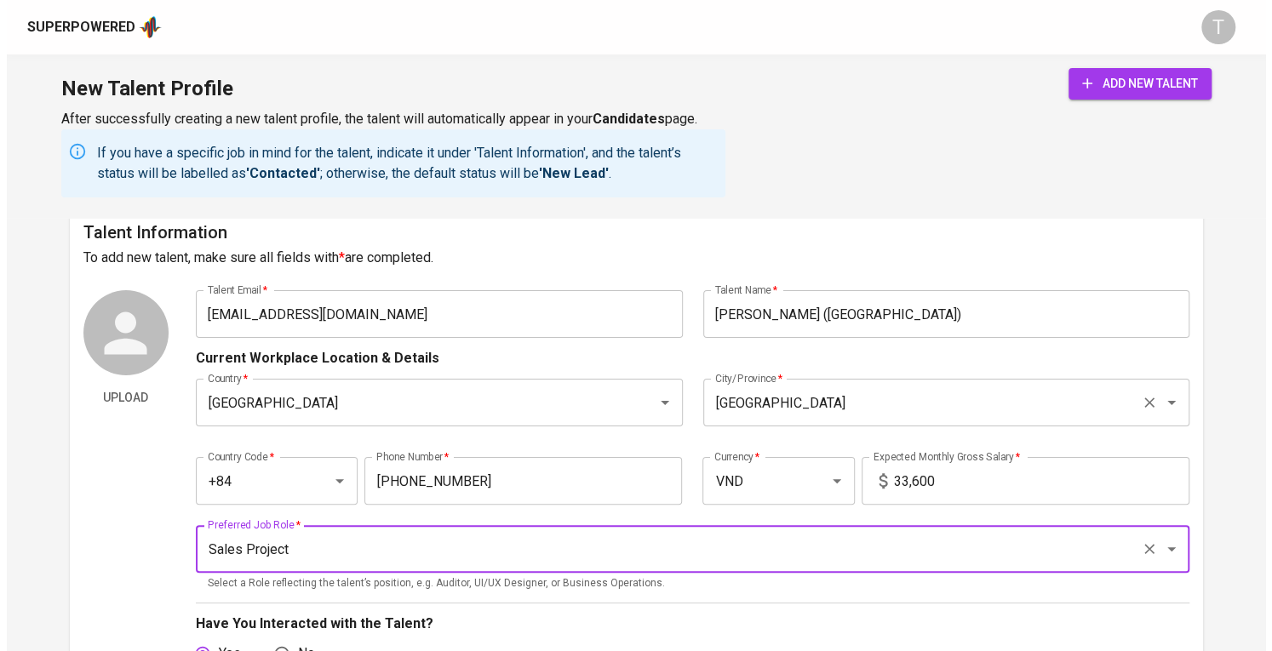
scroll to position [85, 0]
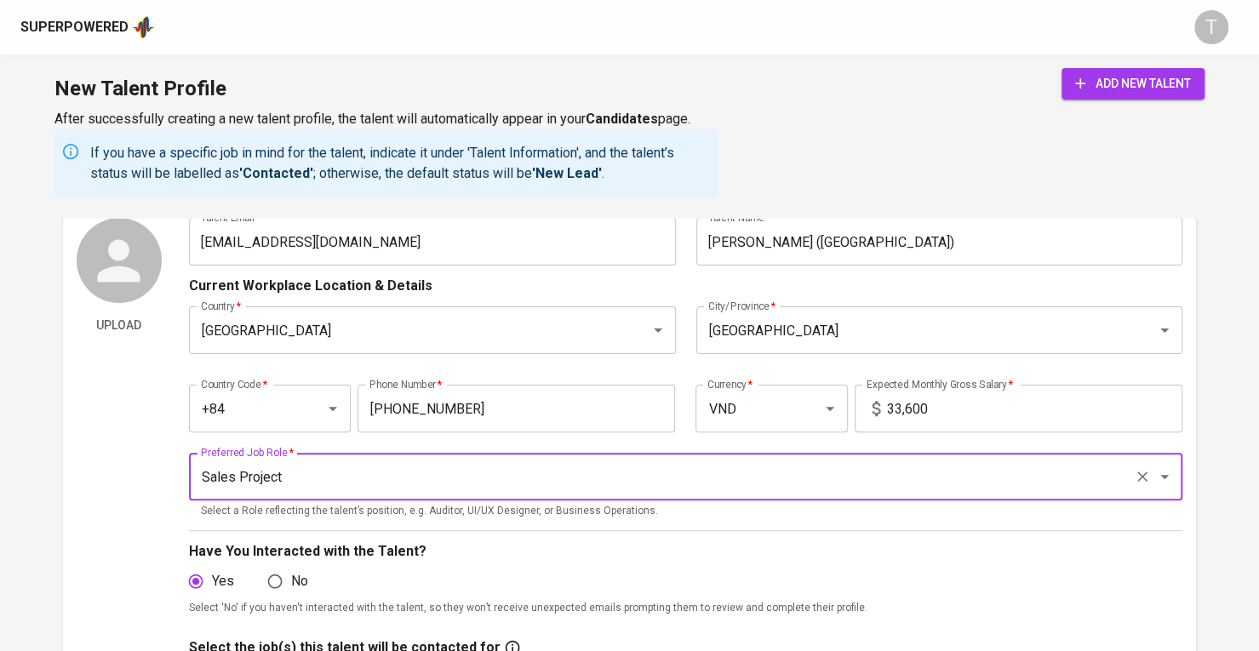
type input "Sales Project"
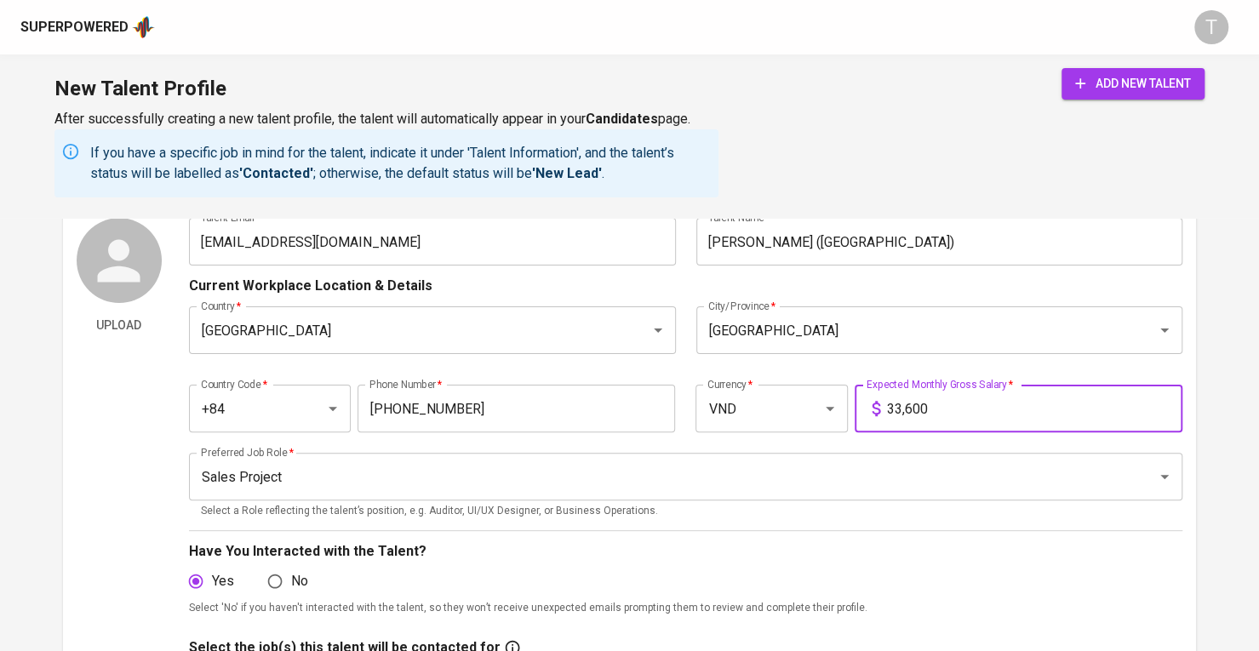
click at [926, 410] on input "33,600" at bounding box center [1034, 409] width 295 height 48
drag, startPoint x: 928, startPoint y: 410, endPoint x: 876, endPoint y: 409, distance: 52.0
click at [876, 409] on div "33,600 Expected Monthly Gross Salary *" at bounding box center [1019, 409] width 328 height 48
click at [896, 411] on input "360,000" at bounding box center [1034, 409] width 295 height 48
click at [961, 408] on input "360,000" at bounding box center [1034, 409] width 295 height 48
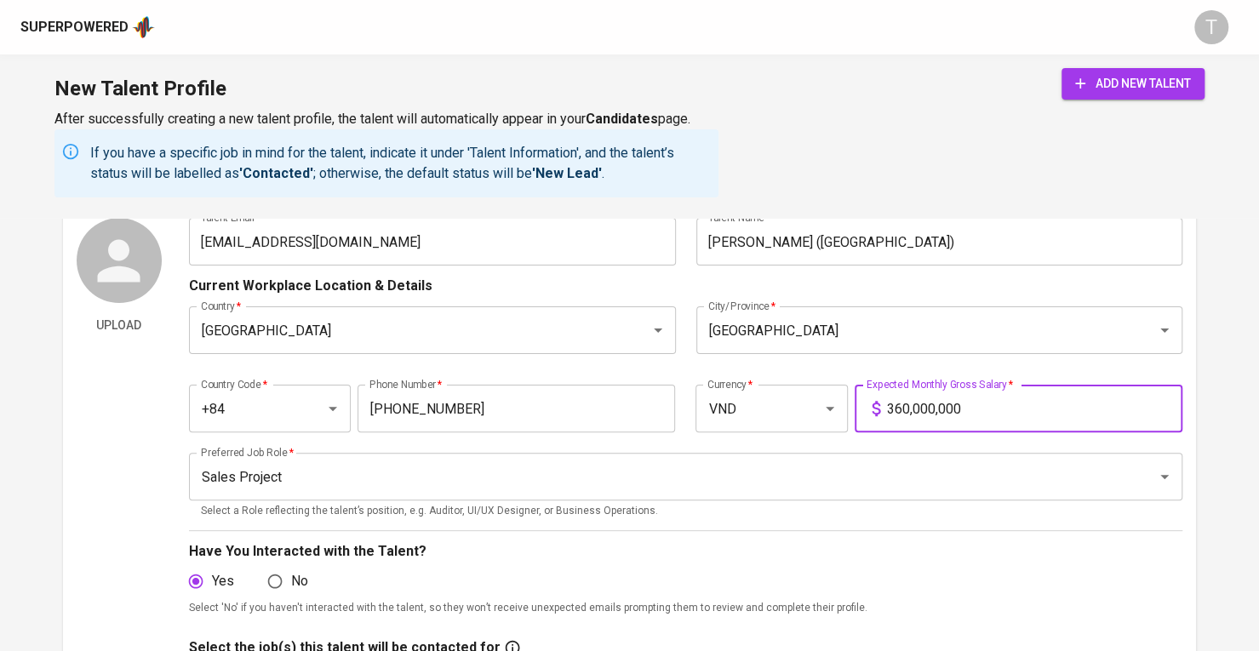
click at [964, 411] on input "360,000,000" at bounding box center [1034, 409] width 295 height 48
click at [965, 414] on input "36,000,000" at bounding box center [1034, 409] width 295 height 48
type input "36,000,000"
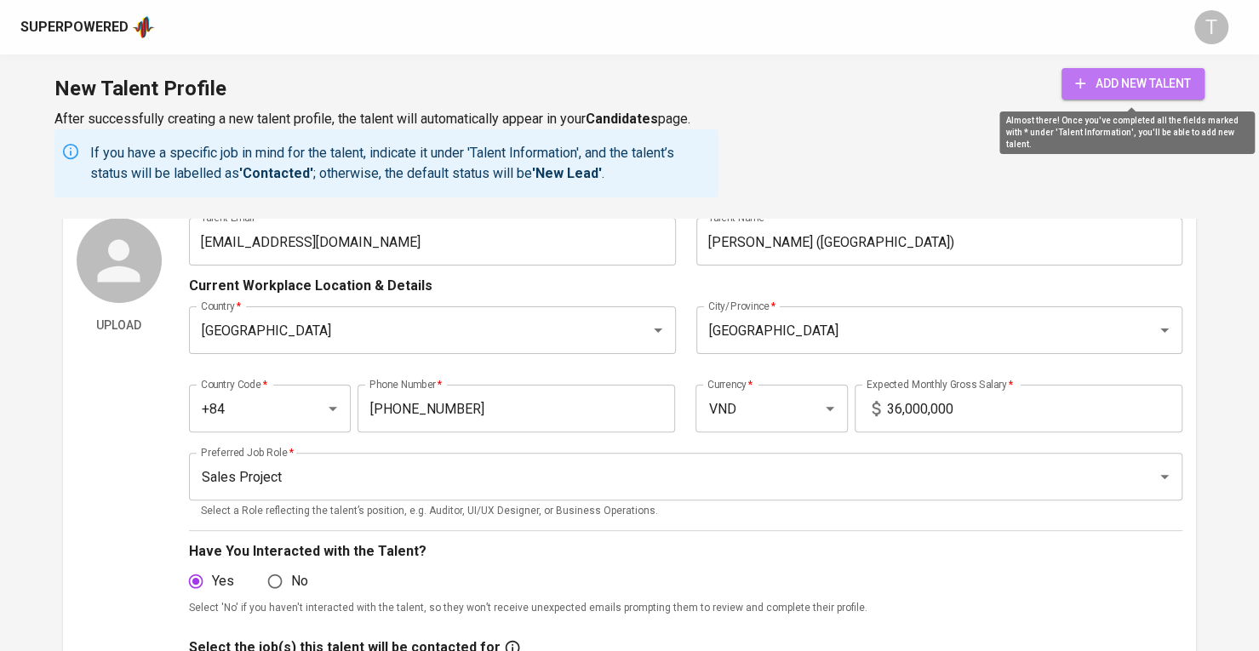
click at [1158, 74] on span "add new talent" at bounding box center [1133, 83] width 116 height 21
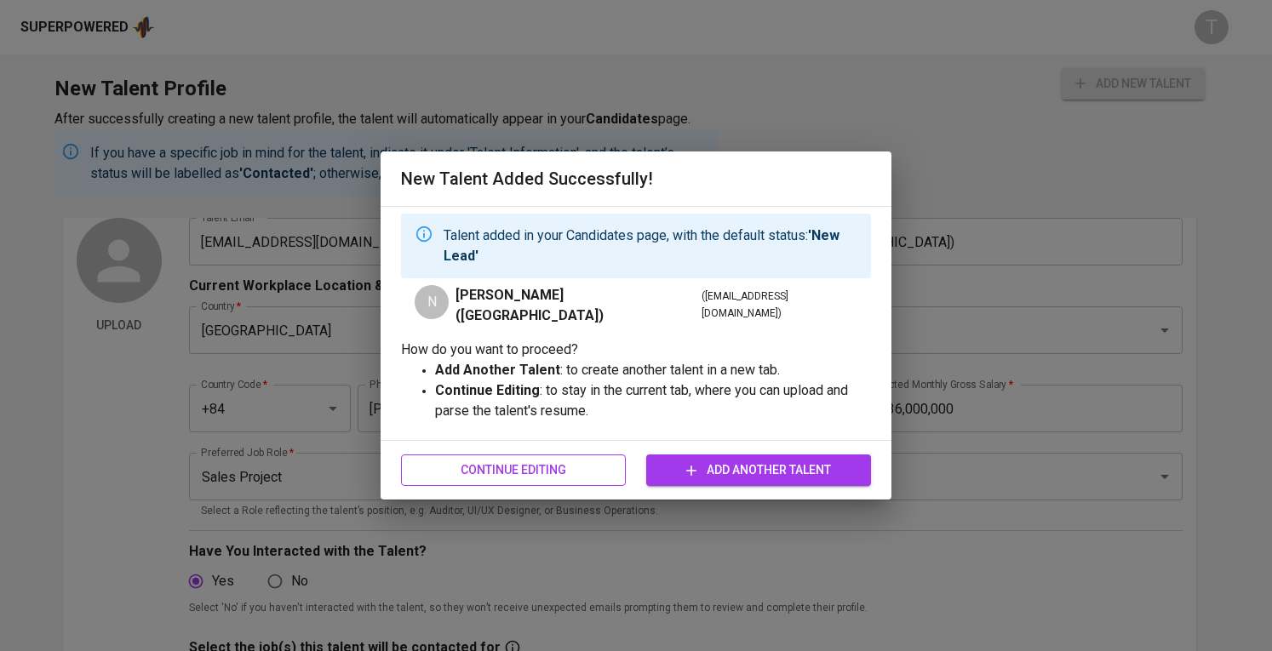
click at [581, 465] on span "Continue Editing" at bounding box center [514, 470] width 198 height 21
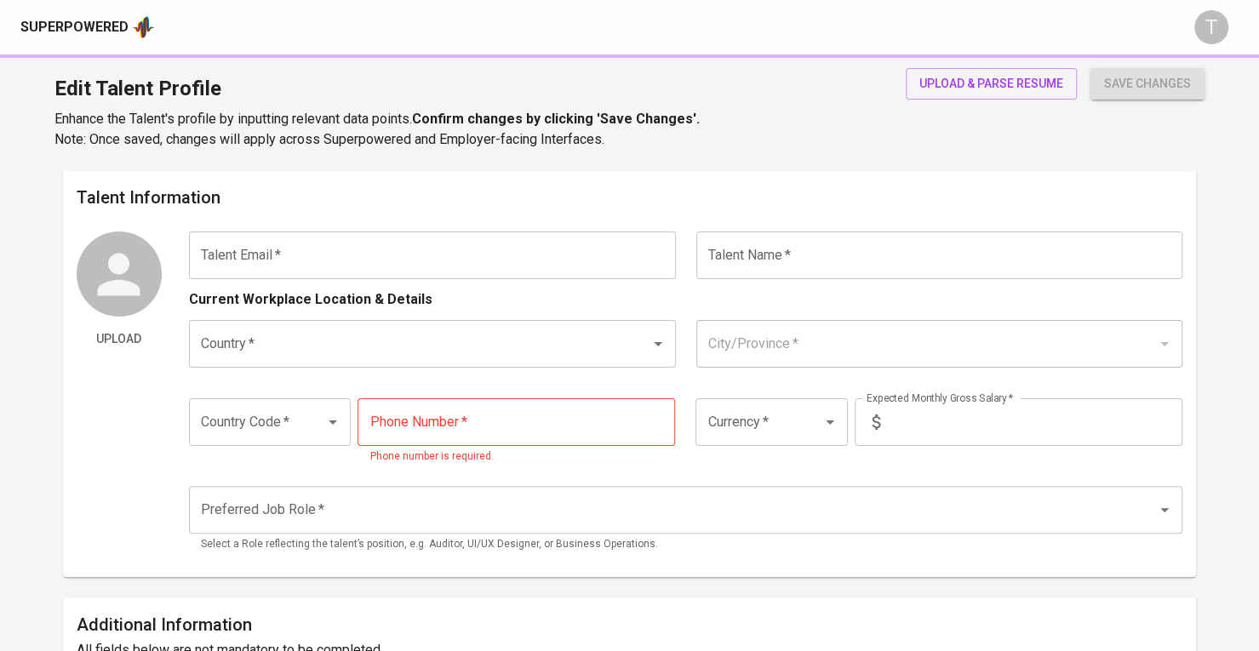
type input "[EMAIL_ADDRESS][DOMAIN_NAME]"
type input "[PERSON_NAME] ([GEOGRAPHIC_DATA])"
type input "[GEOGRAPHIC_DATA]"
type input "+84"
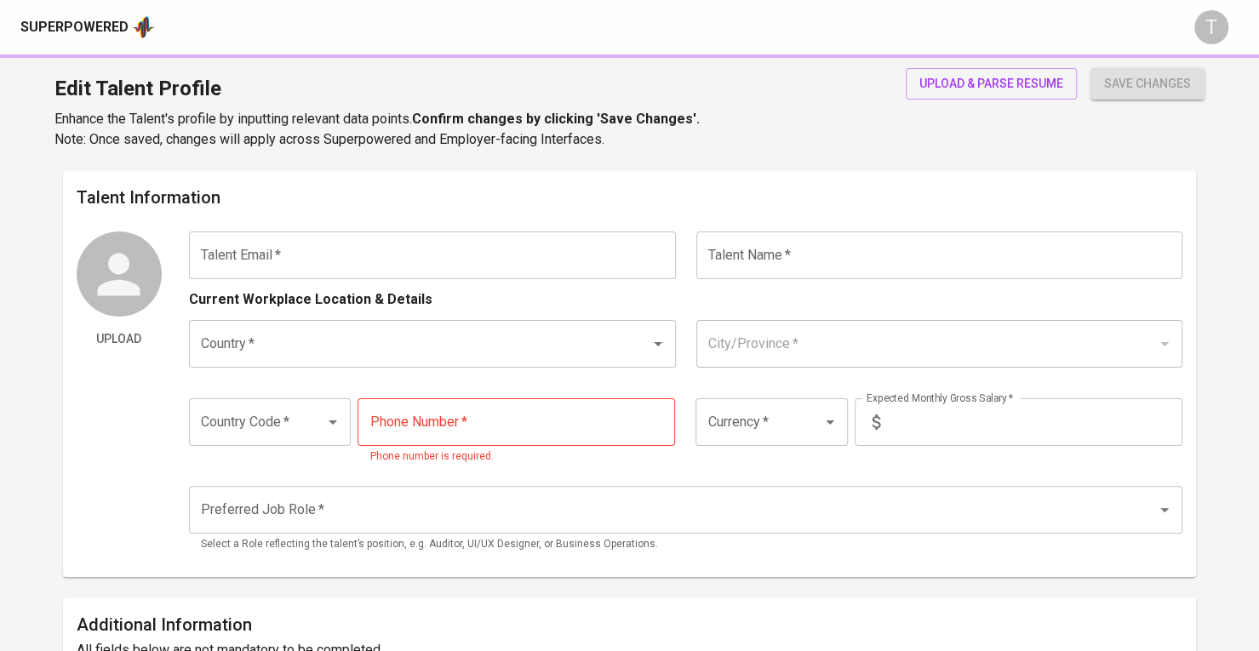
type input "[PHONE_NUMBER]"
type input "VND"
type input "36,000,000"
type input "Sales Project"
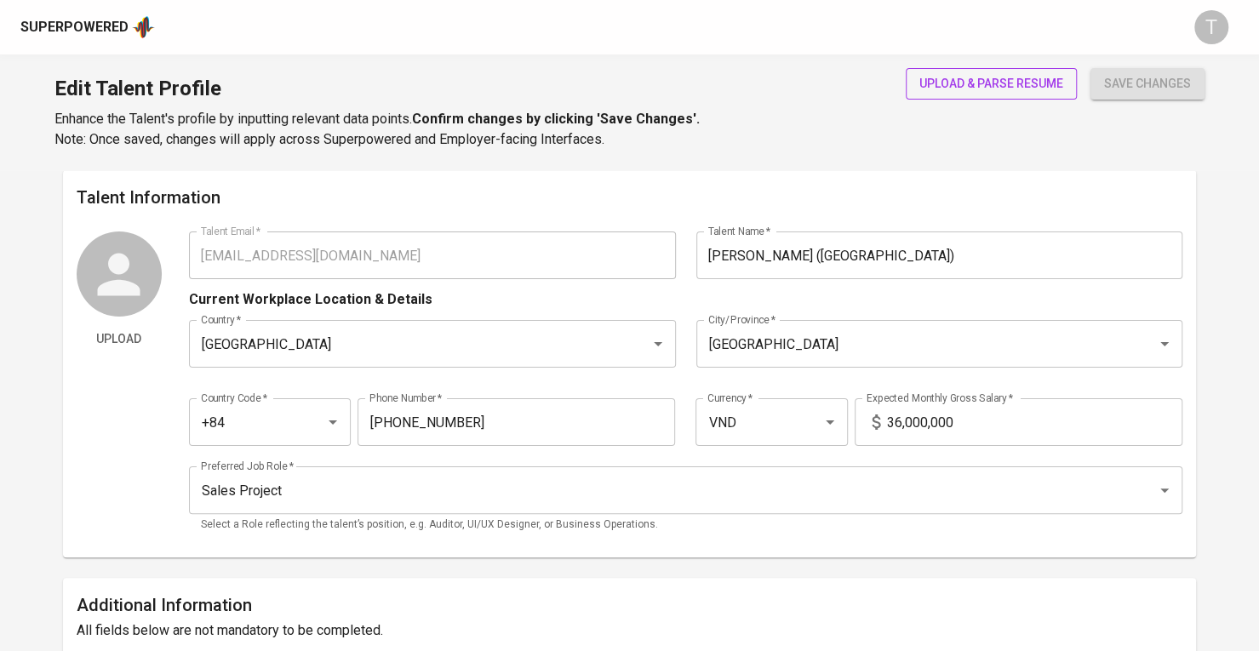
click at [994, 79] on span "upload & parse resume" at bounding box center [992, 83] width 144 height 21
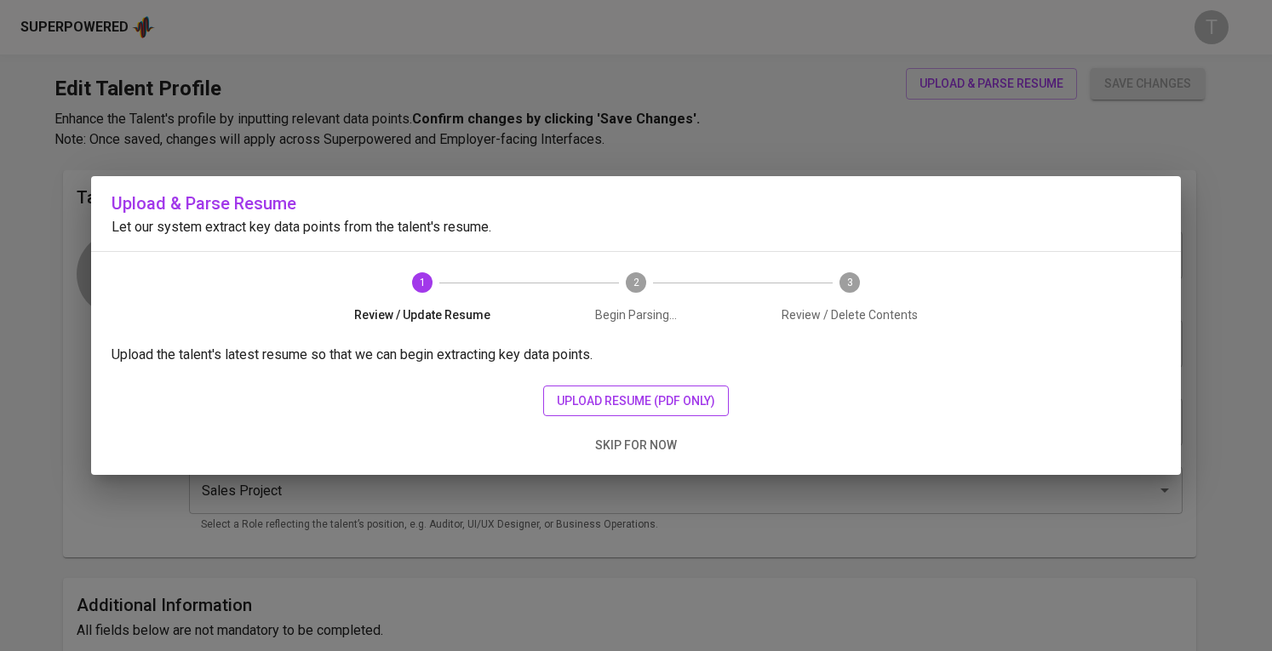
click at [572, 412] on button "upload resume (pdf only)" at bounding box center [636, 402] width 186 height 32
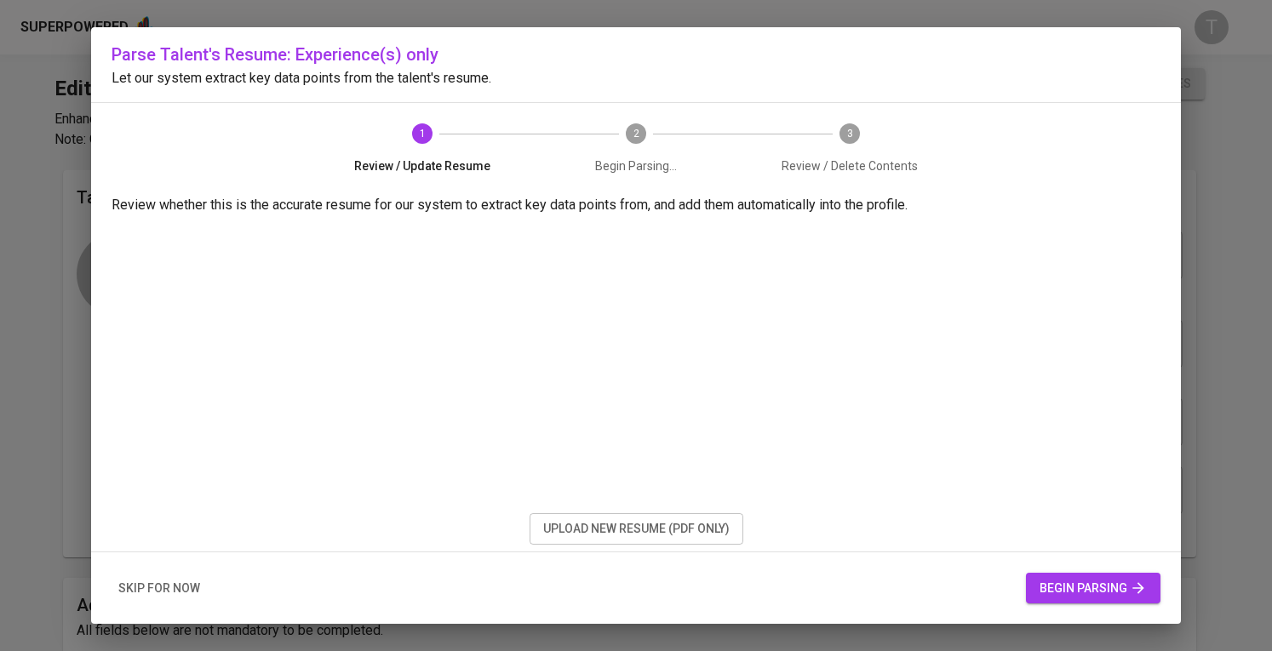
click at [1057, 594] on span "begin parsing" at bounding box center [1093, 588] width 107 height 21
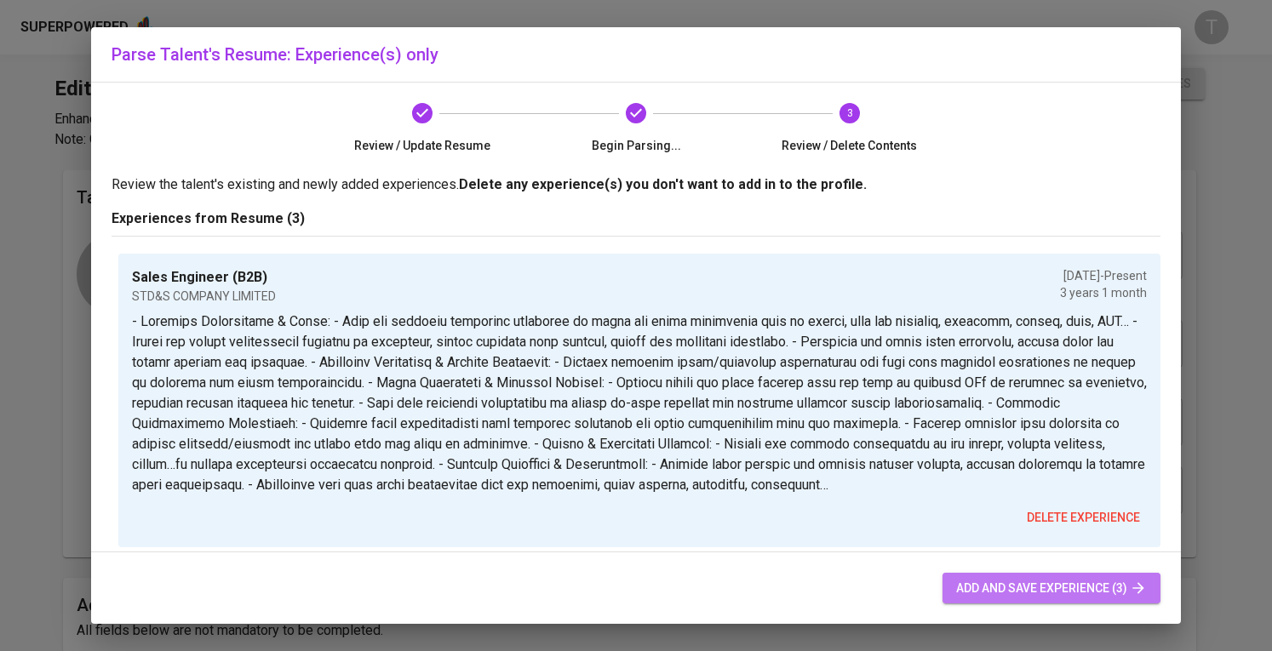
click at [1000, 574] on button "add and save experience (3)" at bounding box center [1052, 589] width 218 height 32
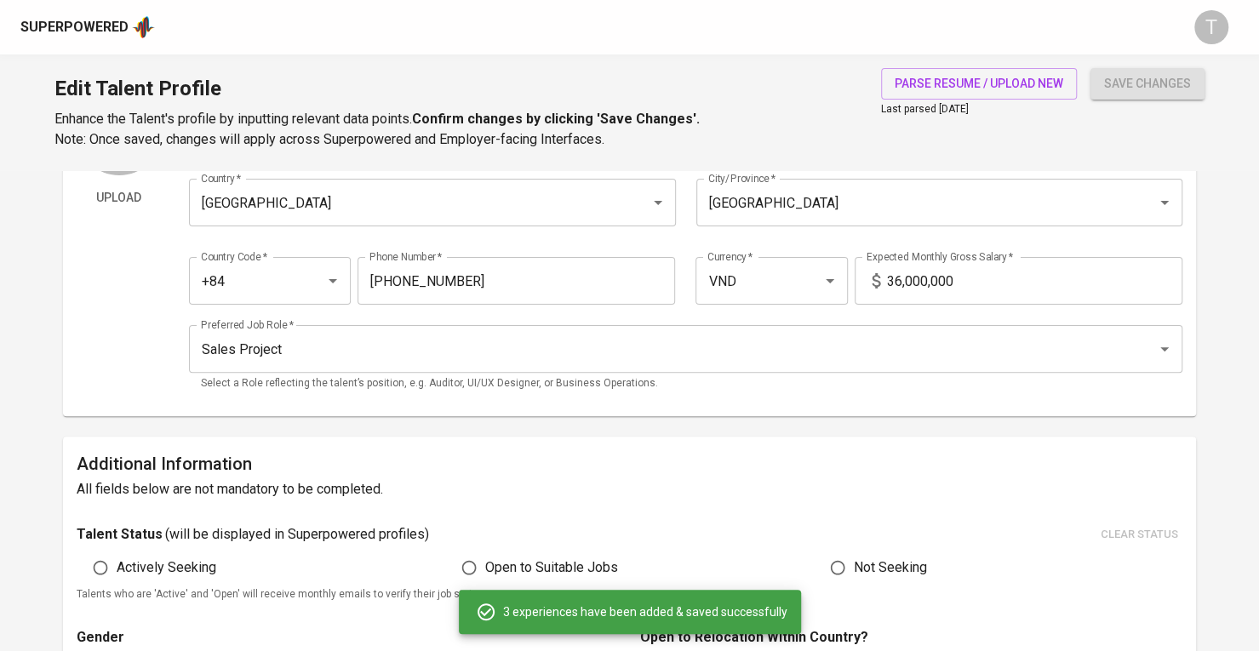
click at [1116, 581] on div "Additional Information All fields below are not mandatory to be completed. Tale…" at bounding box center [629, 662] width 1133 height 451
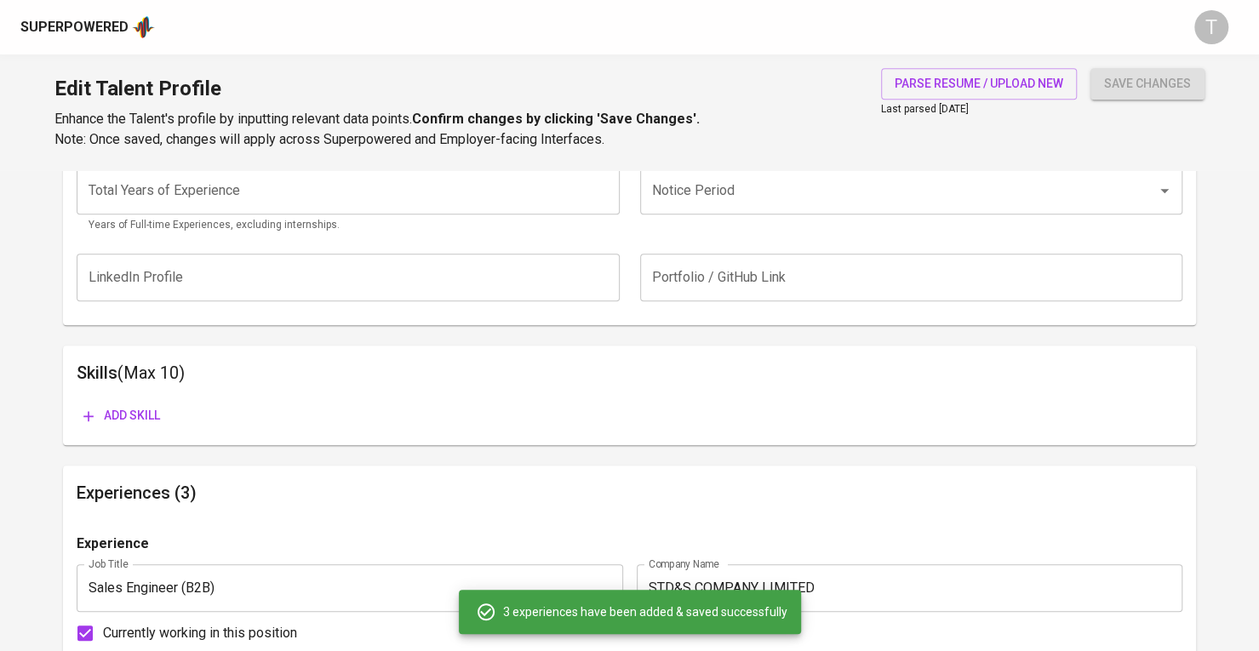
scroll to position [705, 0]
